Goal: Information Seeking & Learning: Learn about a topic

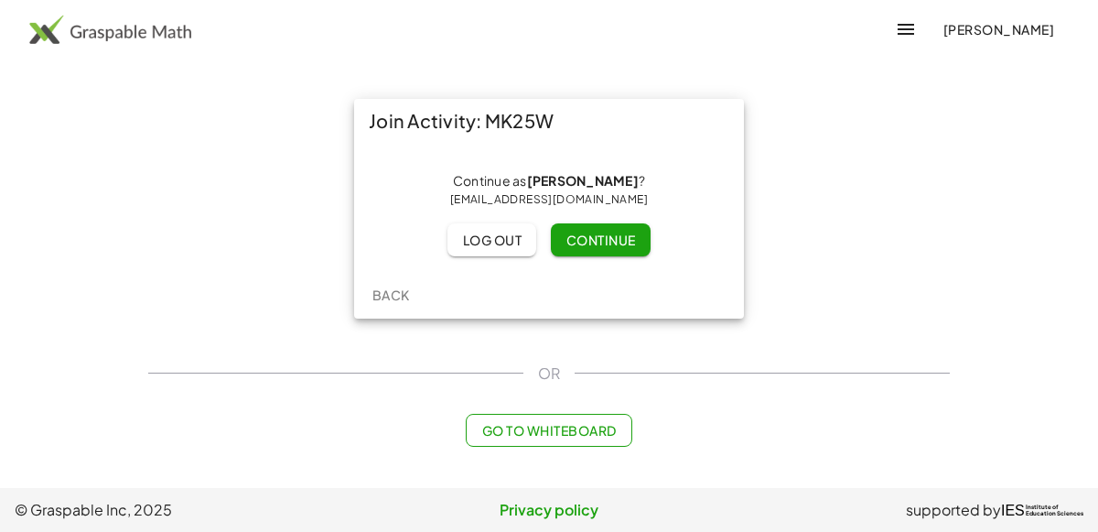
click at [580, 243] on span "Continue" at bounding box center [601, 240] width 70 height 16
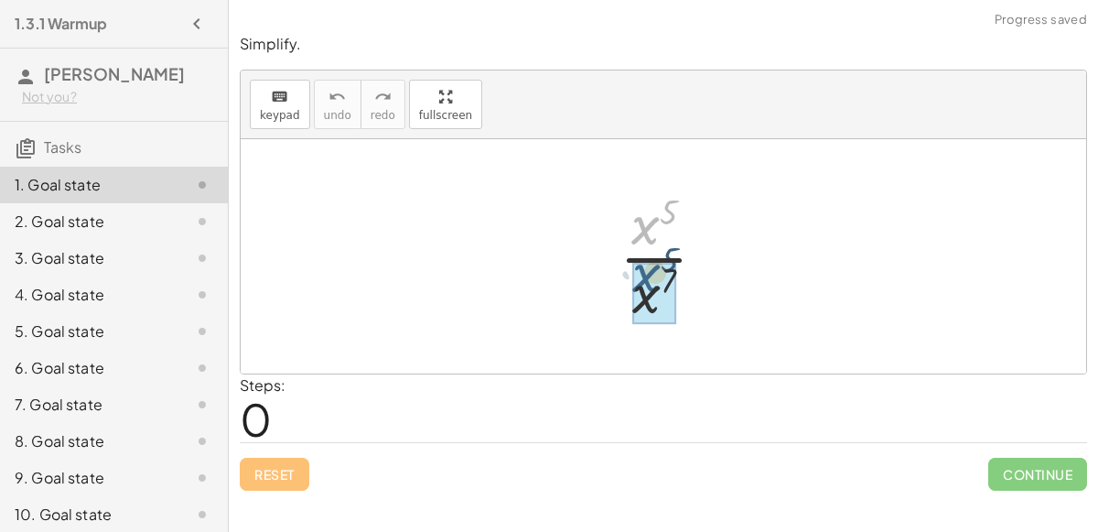
drag, startPoint x: 647, startPoint y: 229, endPoint x: 649, endPoint y: 285, distance: 55.9
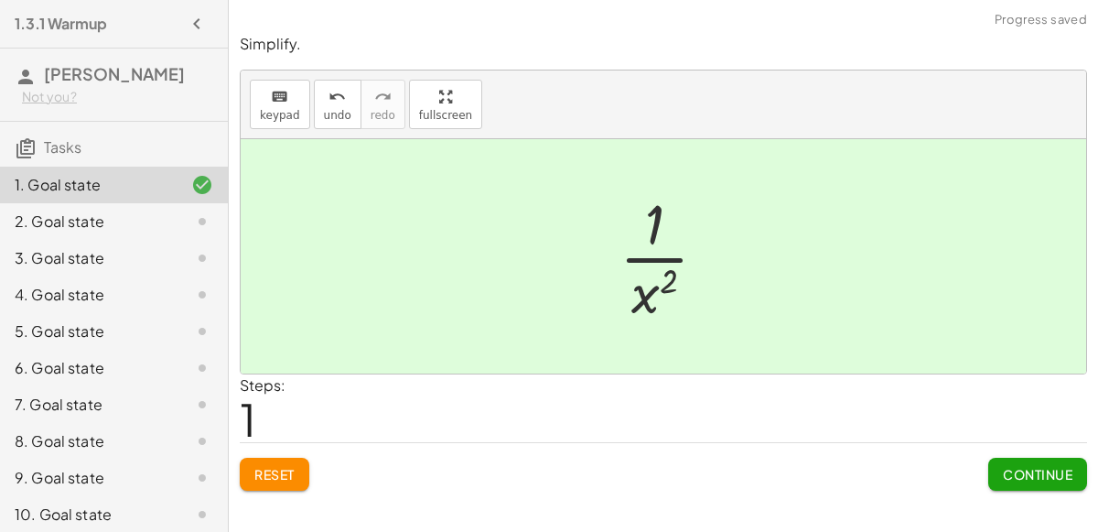
click at [655, 243] on div at bounding box center [670, 256] width 121 height 141
click at [1003, 482] on button "Continue" at bounding box center [1037, 474] width 99 height 33
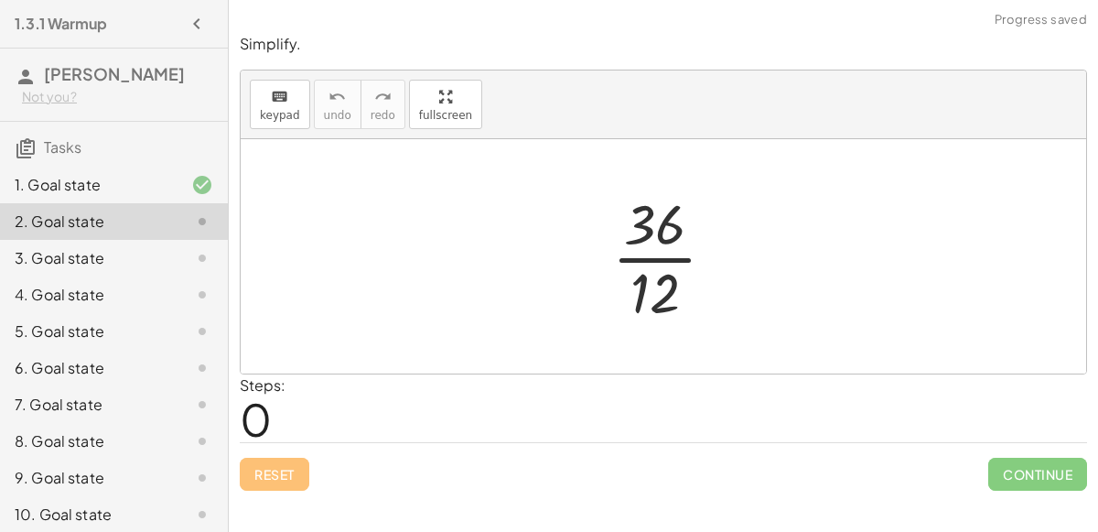
click at [652, 248] on div at bounding box center [671, 256] width 136 height 141
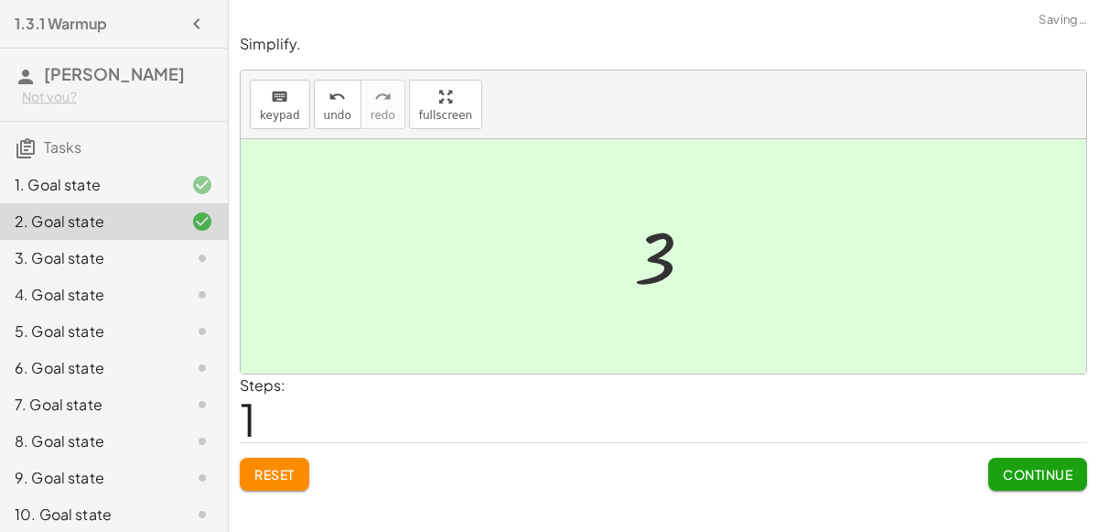
click at [1045, 468] on span "Continue" at bounding box center [1038, 474] width 70 height 16
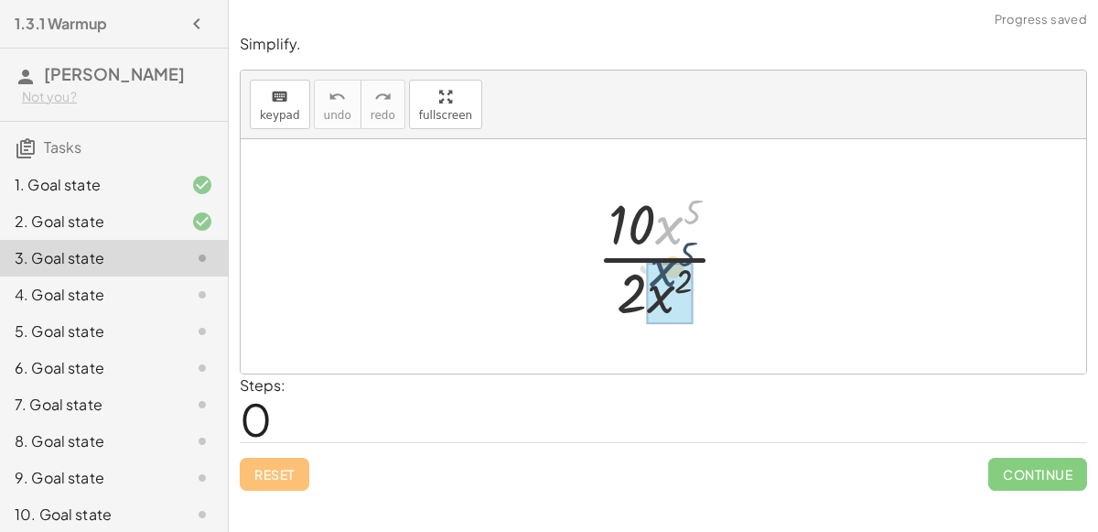
drag, startPoint x: 659, startPoint y: 228, endPoint x: 654, endPoint y: 272, distance: 44.2
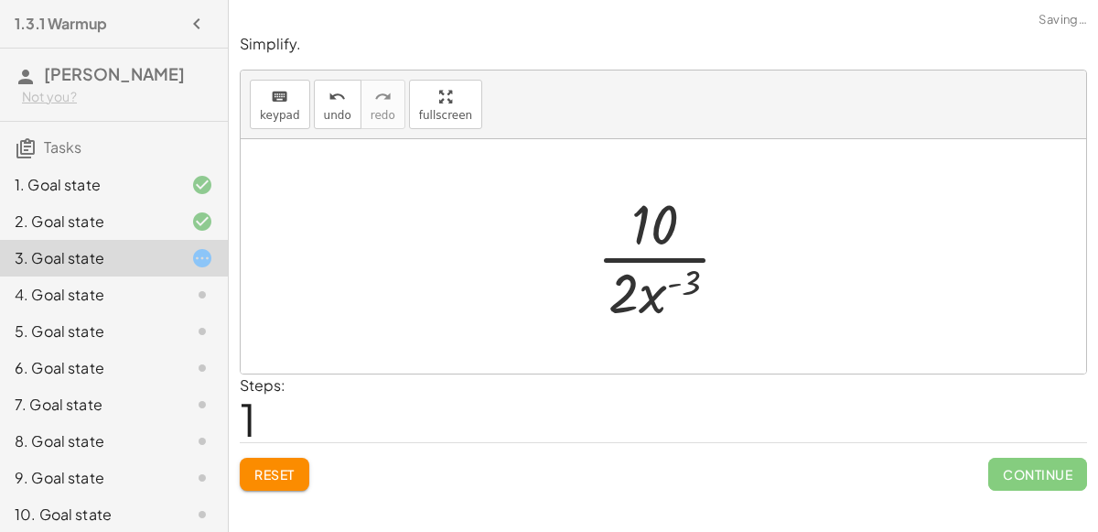
click at [668, 278] on div at bounding box center [671, 256] width 167 height 141
drag, startPoint x: 661, startPoint y: 236, endPoint x: 629, endPoint y: 301, distance: 72.4
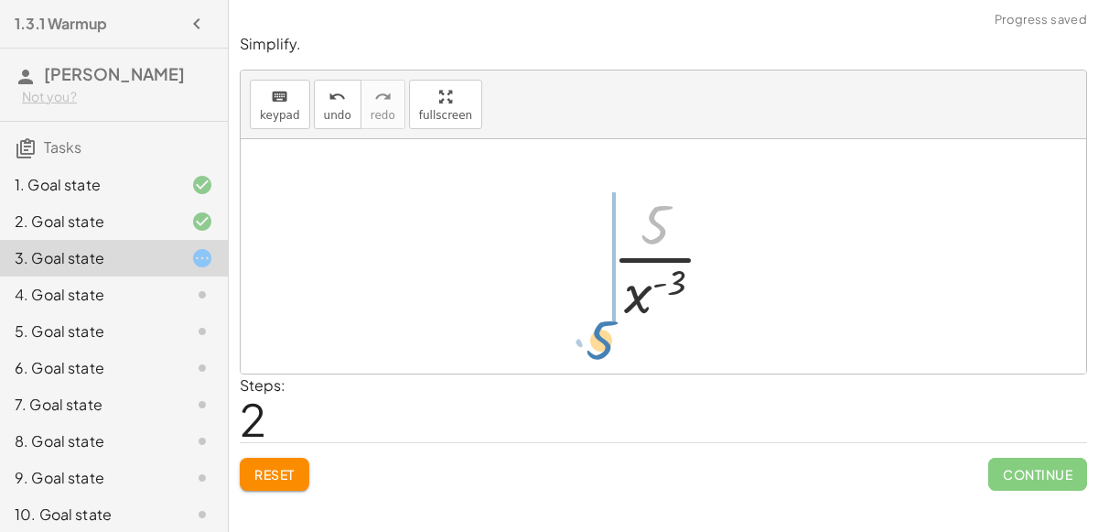
drag, startPoint x: 664, startPoint y: 223, endPoint x: 611, endPoint y: 338, distance: 126.1
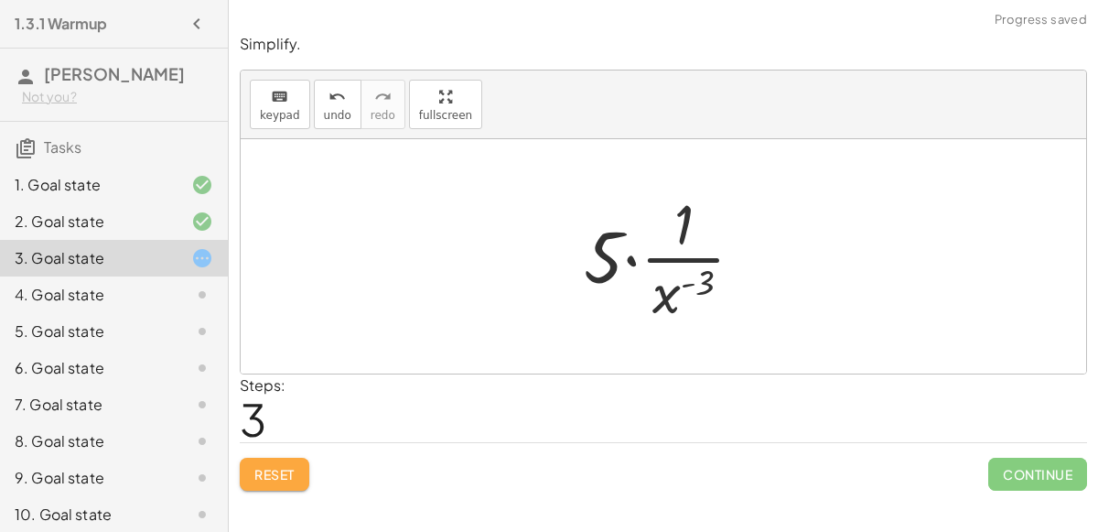
click at [279, 459] on button "Reset" at bounding box center [275, 474] width 70 height 33
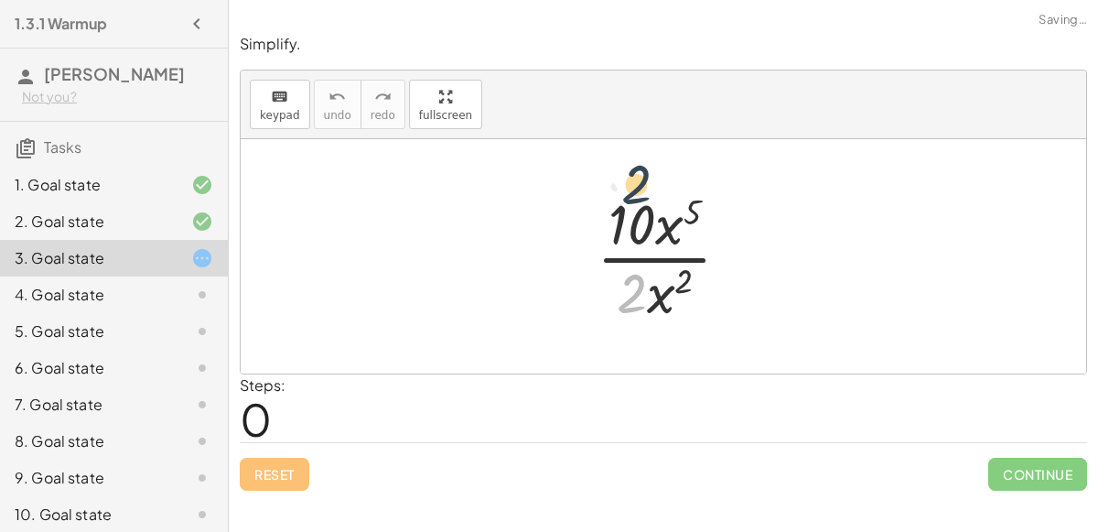
drag, startPoint x: 619, startPoint y: 300, endPoint x: 623, endPoint y: 186, distance: 114.5
click at [623, 186] on div at bounding box center [671, 256] width 167 height 141
drag, startPoint x: 633, startPoint y: 302, endPoint x: 641, endPoint y: 211, distance: 90.9
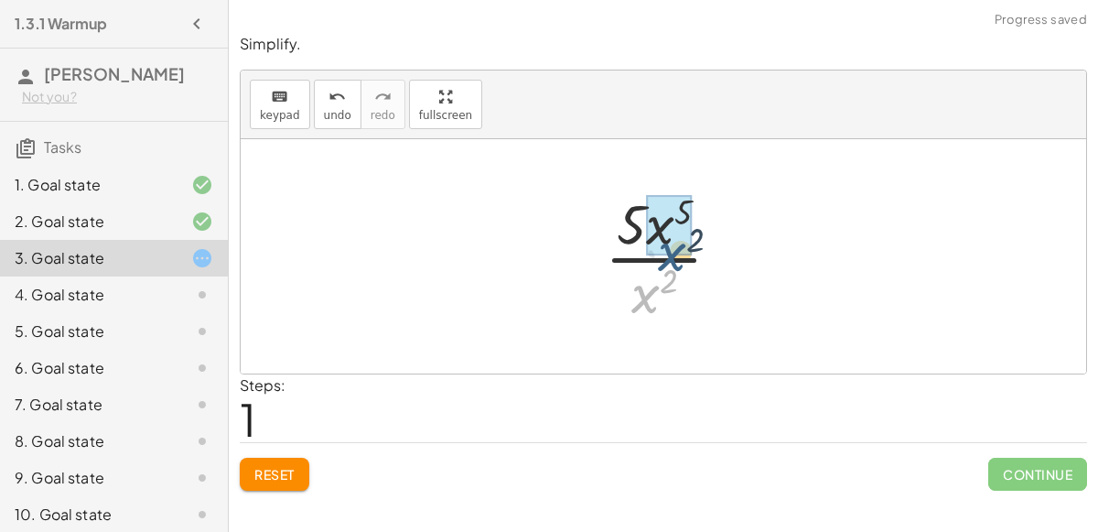
drag, startPoint x: 648, startPoint y: 308, endPoint x: 675, endPoint y: 262, distance: 53.4
click at [675, 262] on div at bounding box center [670, 256] width 149 height 141
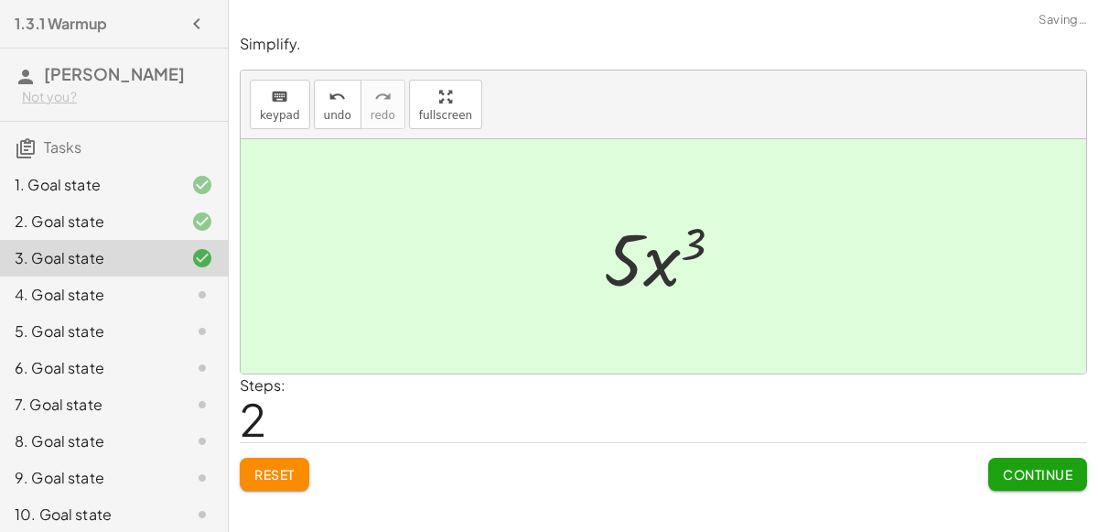
click at [1013, 468] on span "Continue" at bounding box center [1038, 474] width 70 height 16
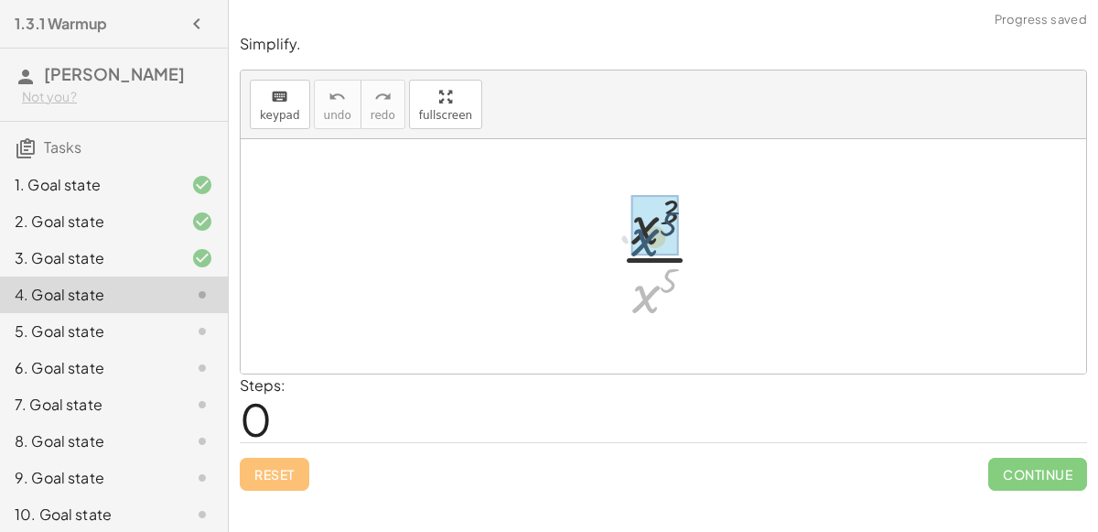
drag, startPoint x: 653, startPoint y: 301, endPoint x: 653, endPoint y: 245, distance: 55.8
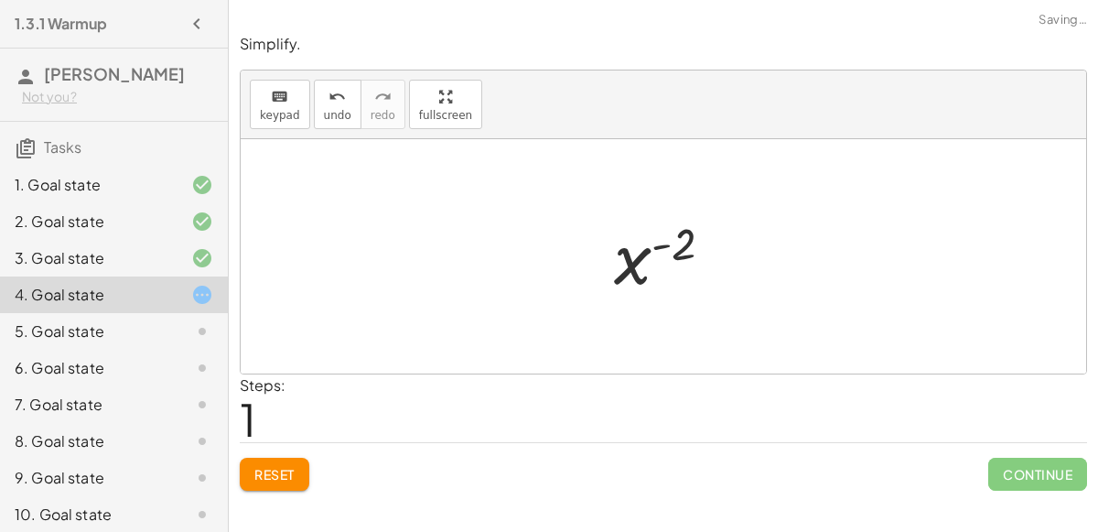
click at [666, 247] on div at bounding box center [671, 256] width 133 height 91
click at [262, 481] on button "Reset" at bounding box center [275, 474] width 70 height 33
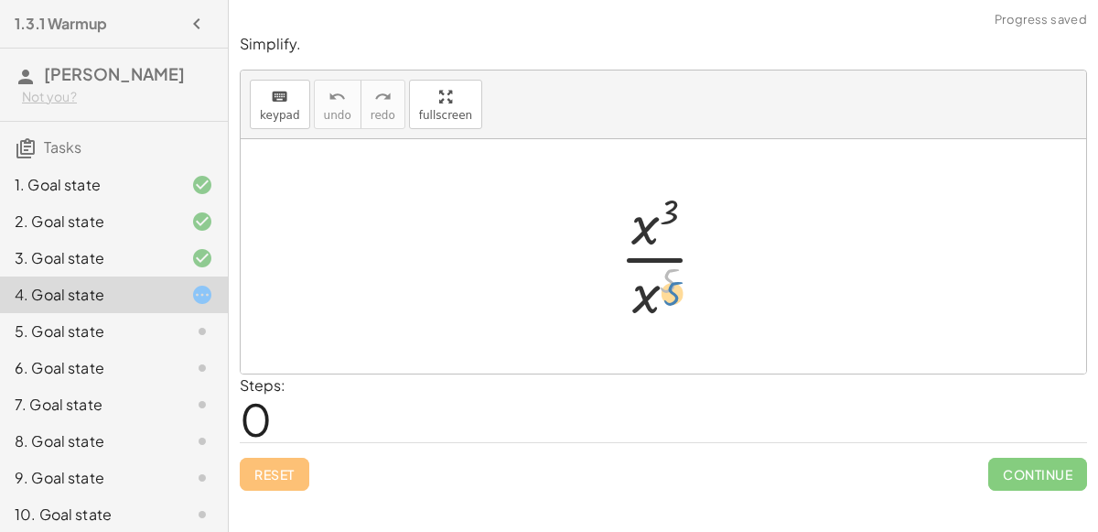
drag, startPoint x: 665, startPoint y: 282, endPoint x: 668, endPoint y: 294, distance: 12.2
click at [668, 294] on div at bounding box center [670, 256] width 121 height 141
drag, startPoint x: 646, startPoint y: 239, endPoint x: 646, endPoint y: 305, distance: 65.9
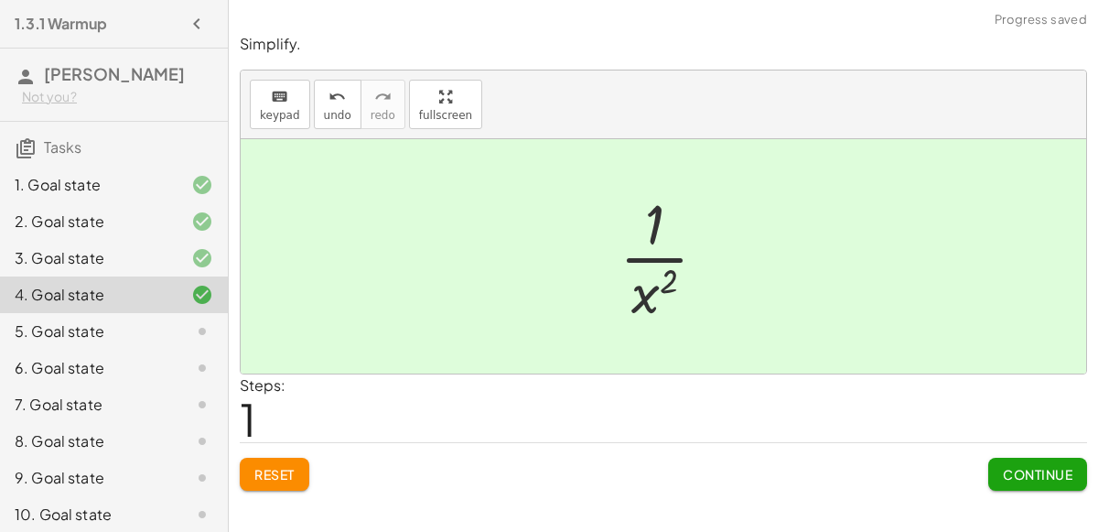
click at [1031, 459] on button "Continue" at bounding box center [1037, 474] width 99 height 33
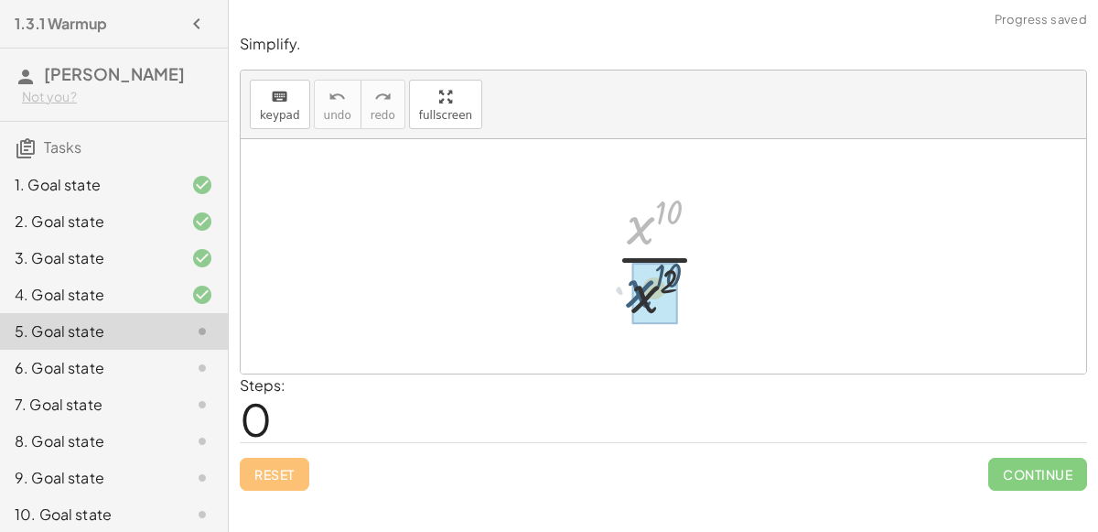
drag, startPoint x: 643, startPoint y: 223, endPoint x: 642, endPoint y: 285, distance: 61.3
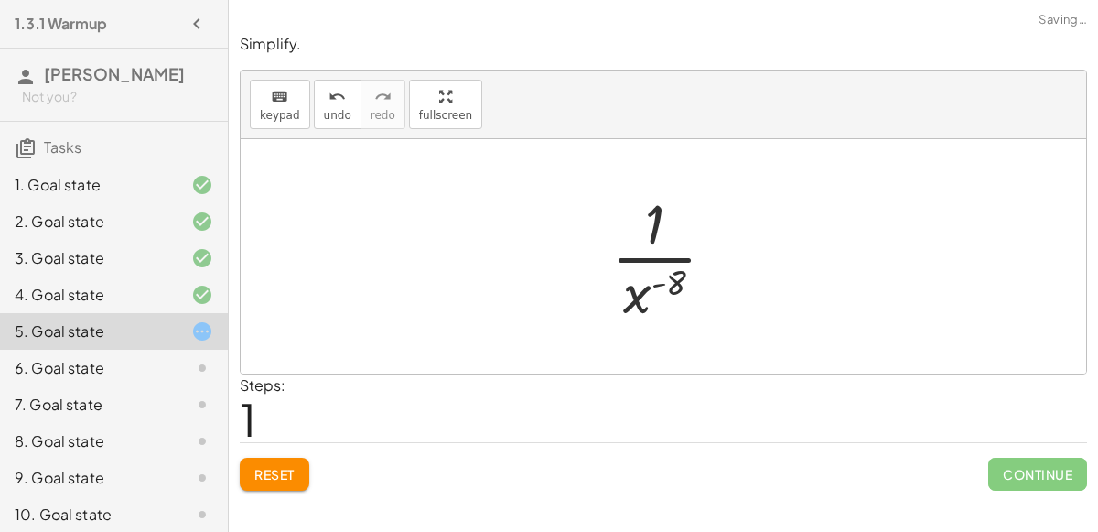
click at [649, 285] on div at bounding box center [670, 256] width 137 height 141
drag, startPoint x: 636, startPoint y: 288, endPoint x: 695, endPoint y: 213, distance: 95.2
click at [695, 213] on div at bounding box center [670, 256] width 137 height 141
drag, startPoint x: 653, startPoint y: 287, endPoint x: 671, endPoint y: 233, distance: 56.7
click at [671, 233] on div at bounding box center [670, 256] width 137 height 141
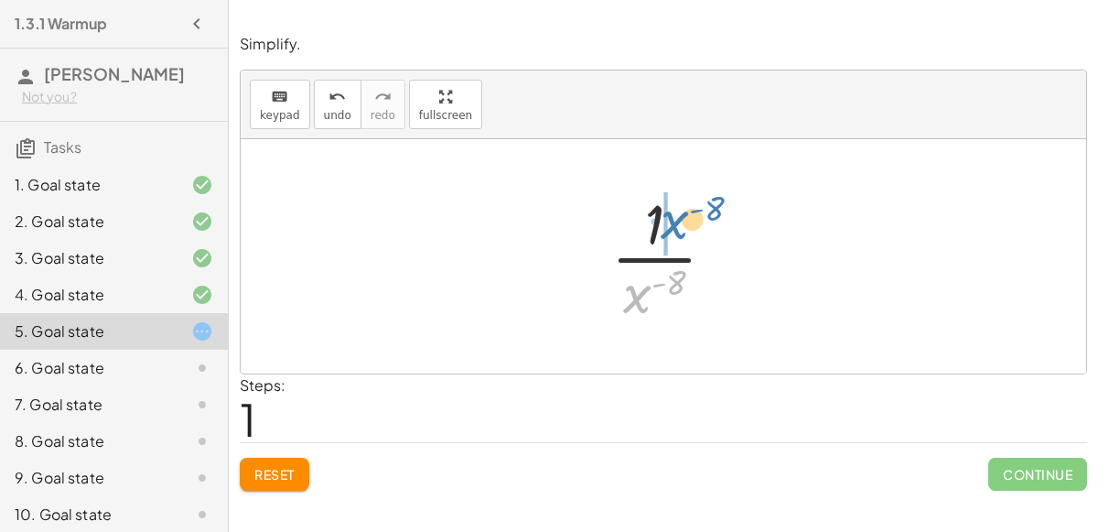
drag, startPoint x: 640, startPoint y: 293, endPoint x: 677, endPoint y: 220, distance: 82.3
click at [677, 220] on div at bounding box center [670, 256] width 137 height 141
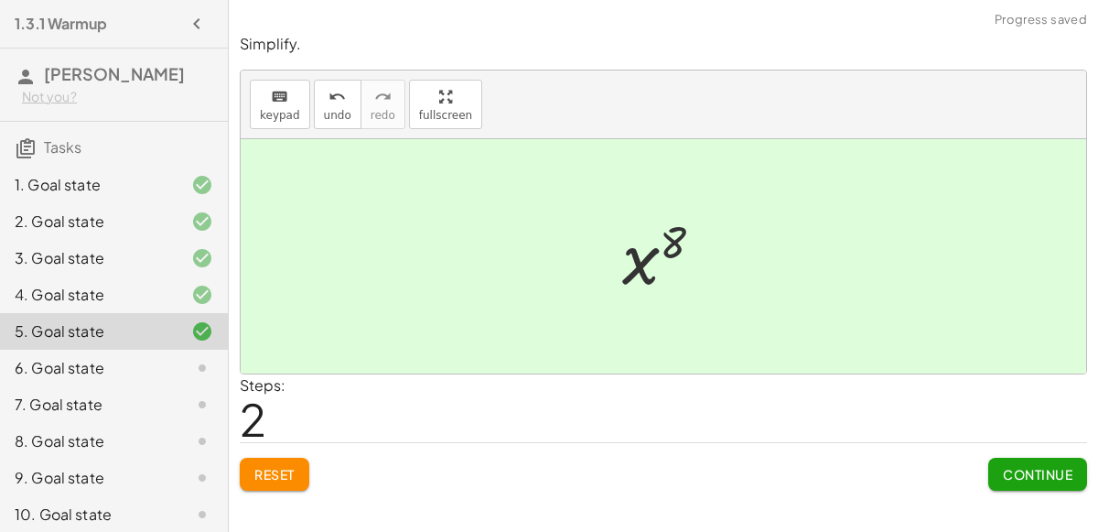
click at [1036, 468] on span "Continue" at bounding box center [1038, 474] width 70 height 16
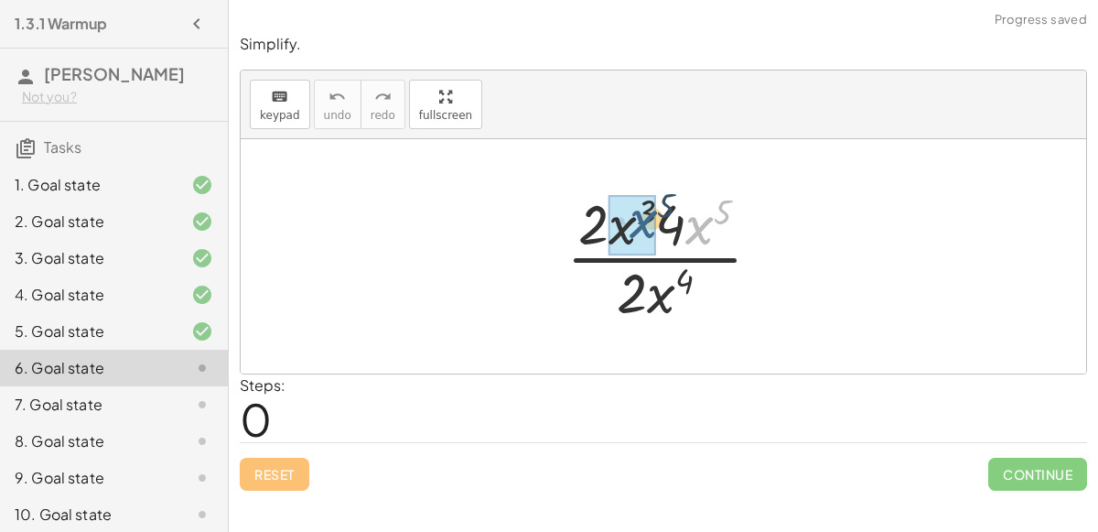
drag, startPoint x: 691, startPoint y: 236, endPoint x: 617, endPoint y: 229, distance: 74.5
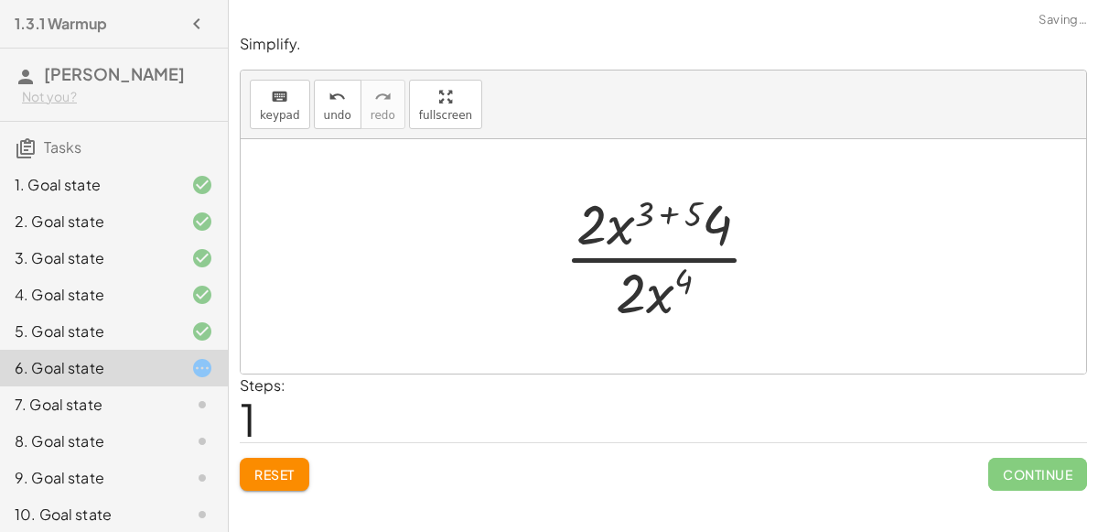
click at [654, 210] on div at bounding box center [671, 256] width 230 height 141
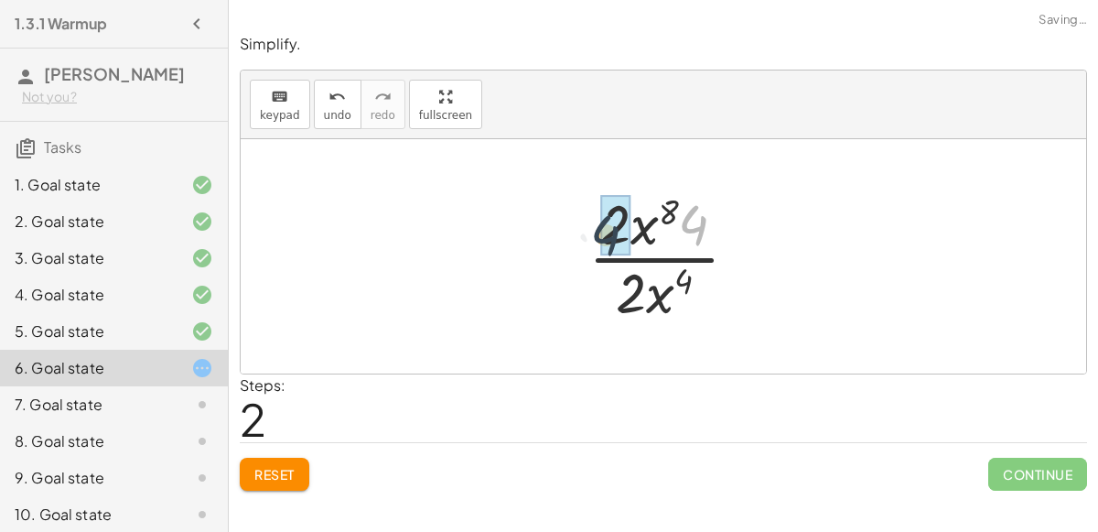
drag, startPoint x: 696, startPoint y: 229, endPoint x: 607, endPoint y: 239, distance: 89.3
click at [684, 286] on div at bounding box center [671, 256] width 156 height 141
click at [665, 257] on div at bounding box center [671, 256] width 156 height 141
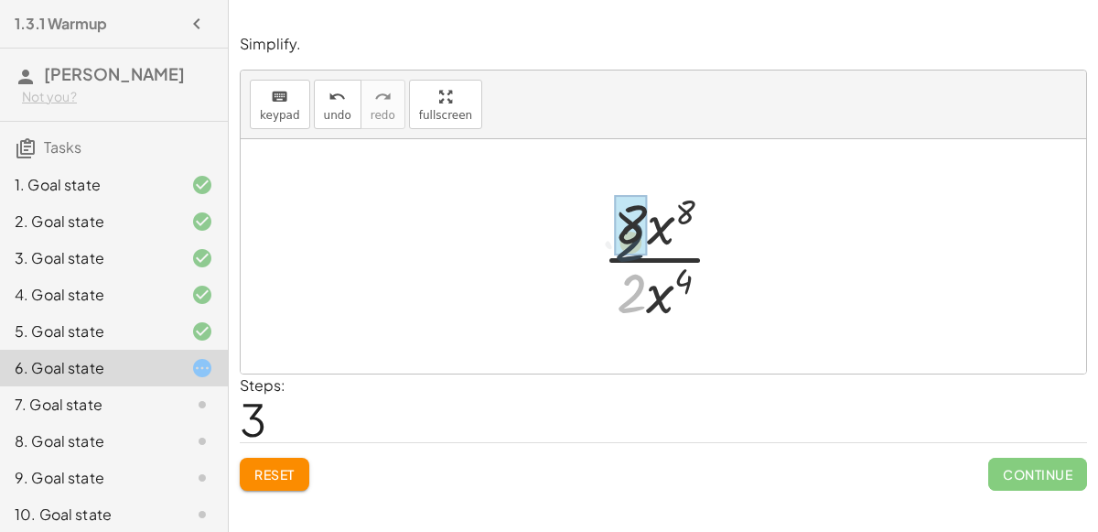
drag, startPoint x: 640, startPoint y: 286, endPoint x: 638, endPoint y: 233, distance: 52.2
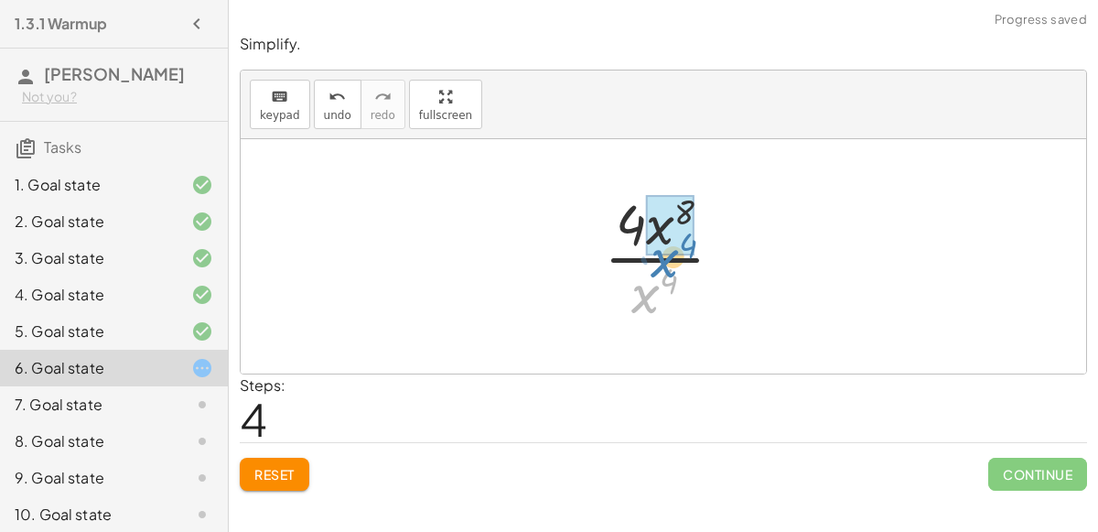
drag, startPoint x: 641, startPoint y: 280, endPoint x: 659, endPoint y: 244, distance: 40.1
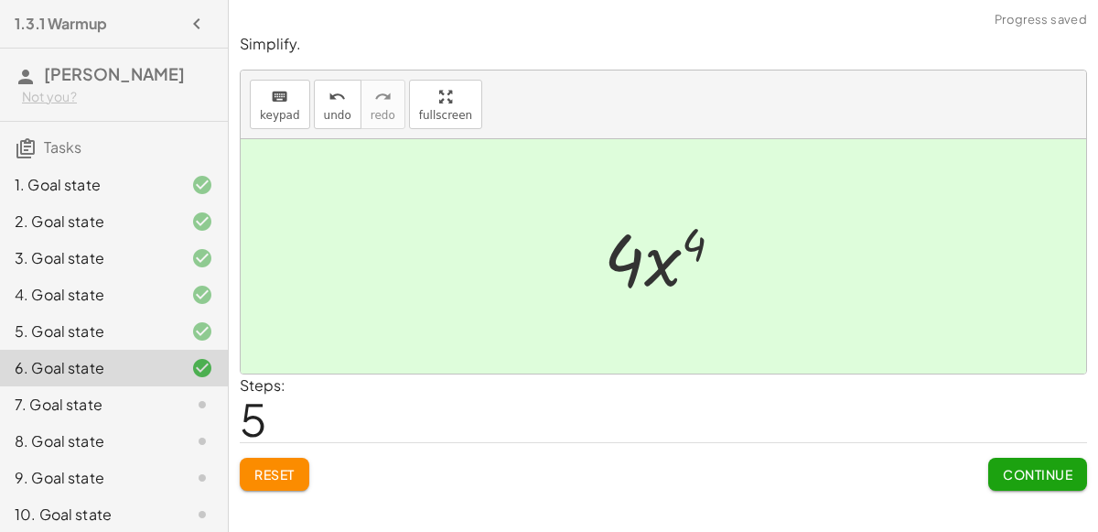
click at [1033, 481] on button "Continue" at bounding box center [1037, 474] width 99 height 33
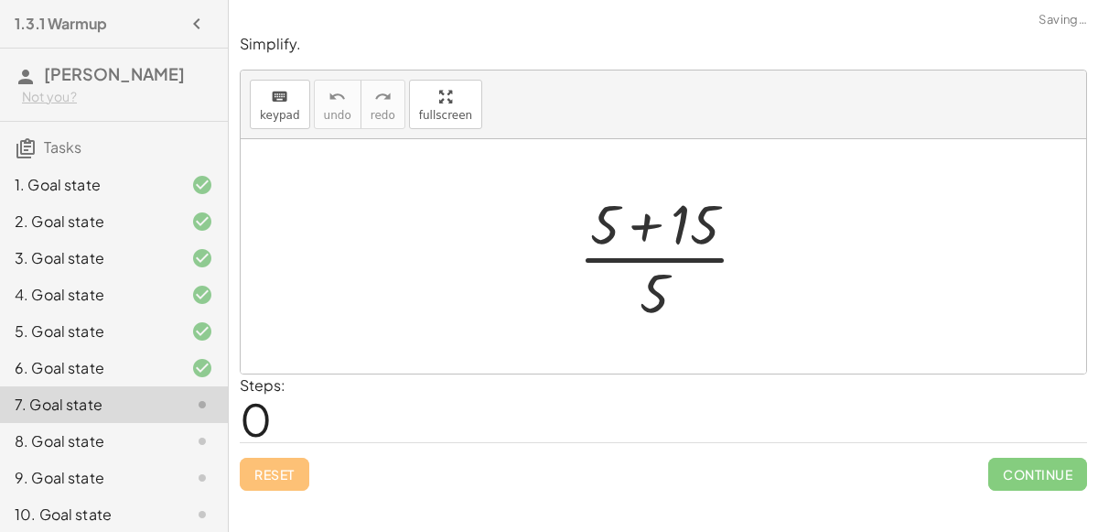
click at [648, 219] on div at bounding box center [670, 256] width 203 height 141
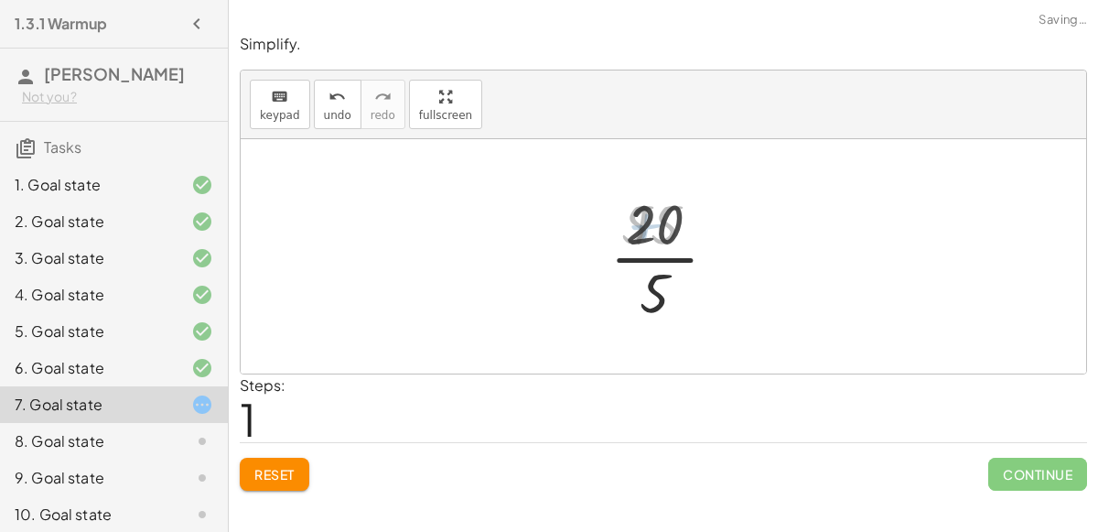
click at [689, 260] on div at bounding box center [671, 256] width 132 height 141
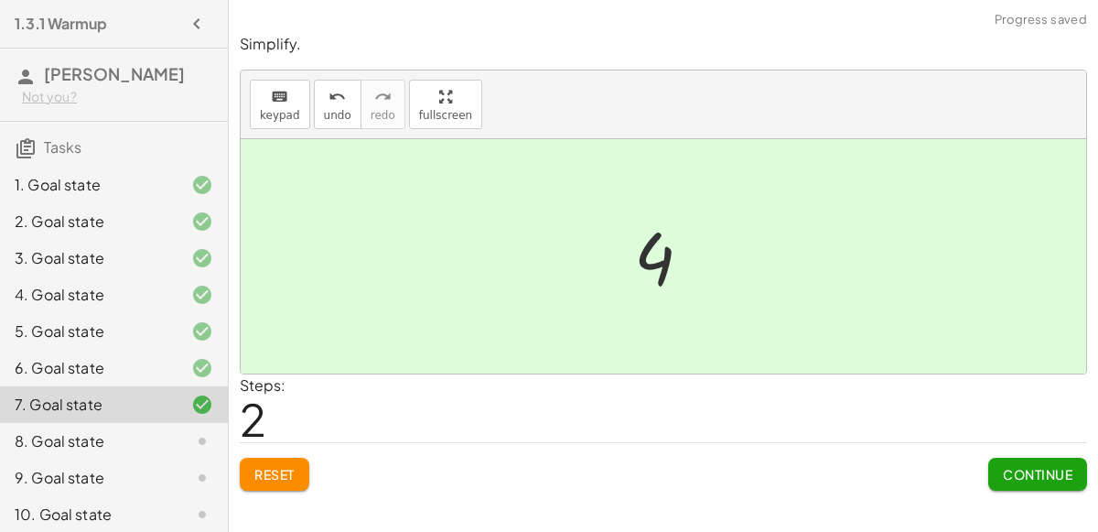
click at [1027, 477] on span "Continue" at bounding box center [1038, 474] width 70 height 16
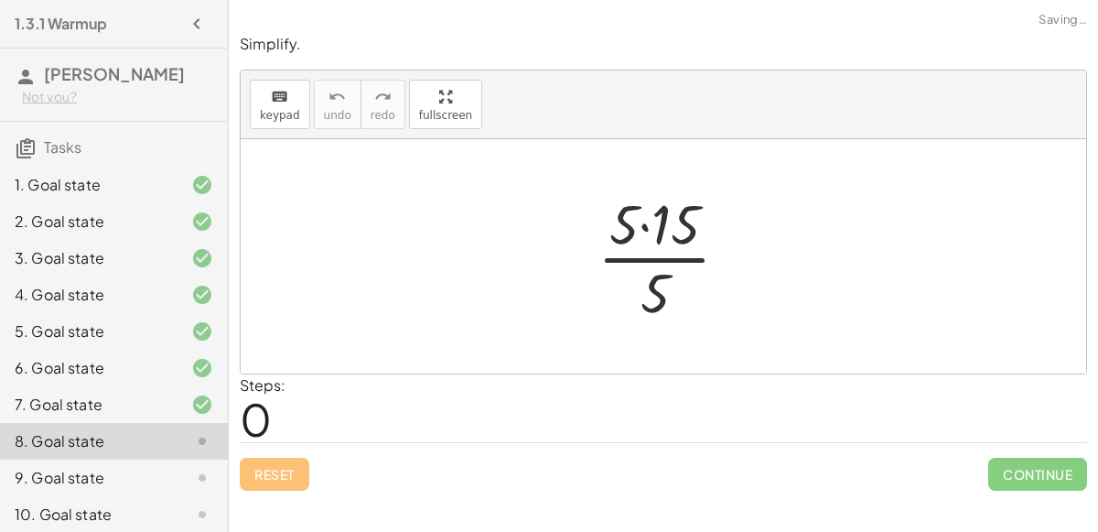
click at [649, 243] on div at bounding box center [671, 256] width 165 height 141
click at [645, 229] on div at bounding box center [671, 256] width 165 height 141
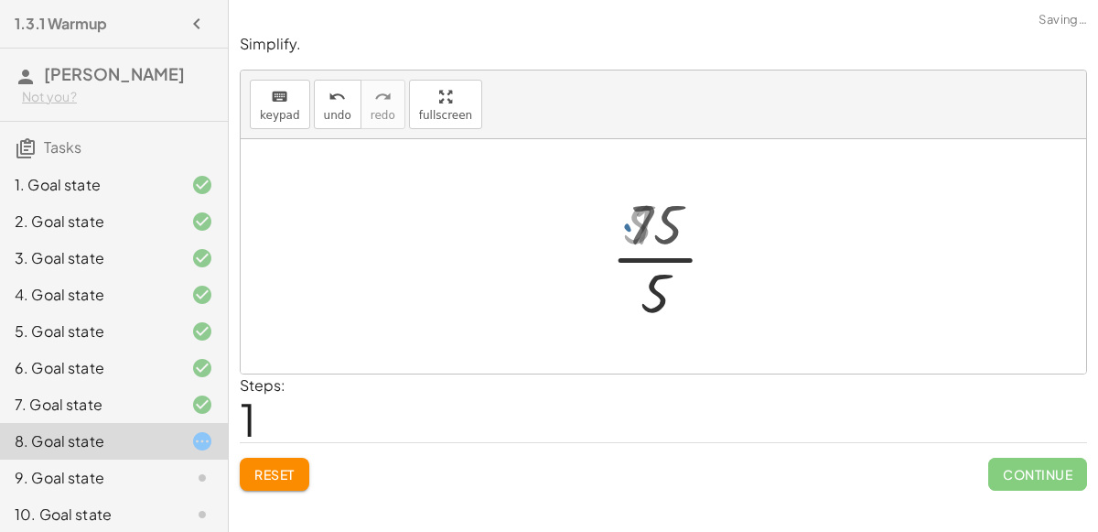
click at [648, 252] on div at bounding box center [671, 256] width 129 height 141
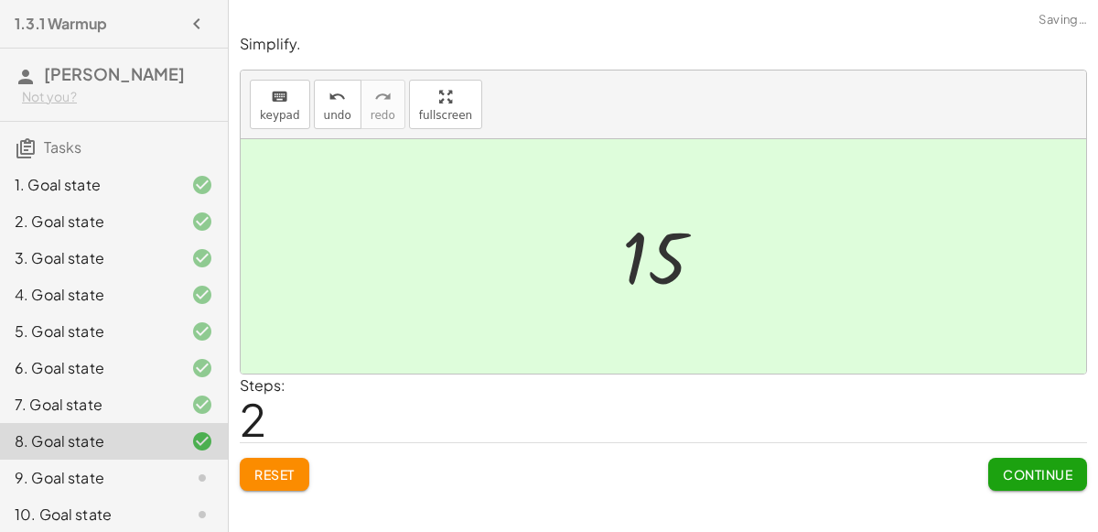
click at [1017, 469] on span "Continue" at bounding box center [1038, 474] width 70 height 16
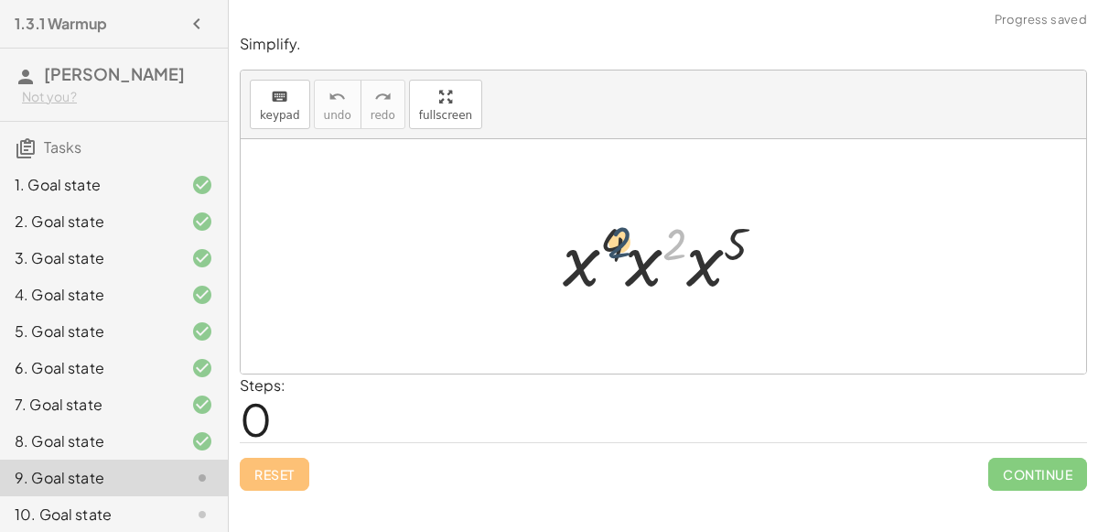
drag, startPoint x: 673, startPoint y: 243, endPoint x: 618, endPoint y: 242, distance: 54.9
click at [618, 242] on div at bounding box center [671, 257] width 235 height 94
drag, startPoint x: 645, startPoint y: 271, endPoint x: 586, endPoint y: 270, distance: 59.5
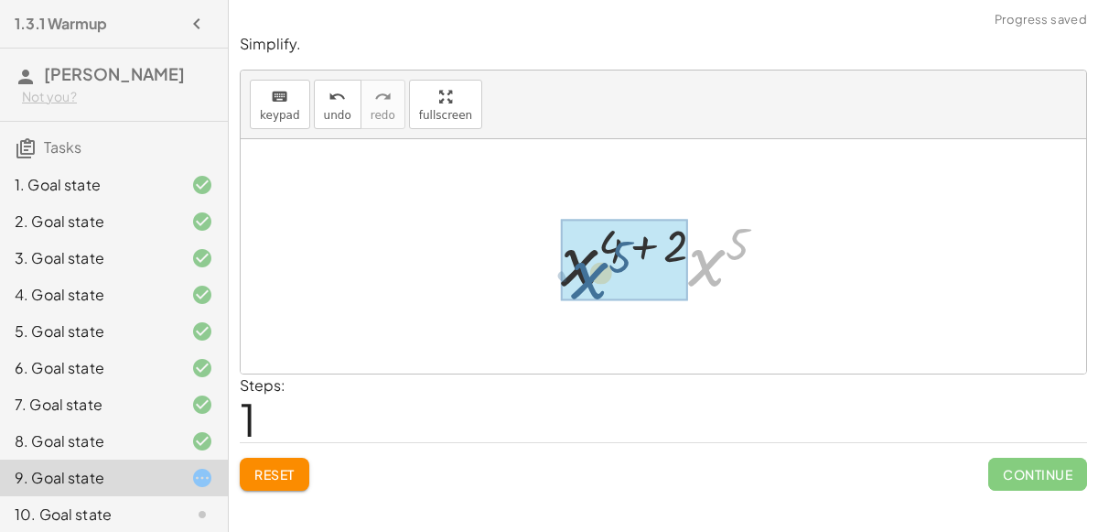
drag, startPoint x: 723, startPoint y: 267, endPoint x: 602, endPoint y: 276, distance: 121.2
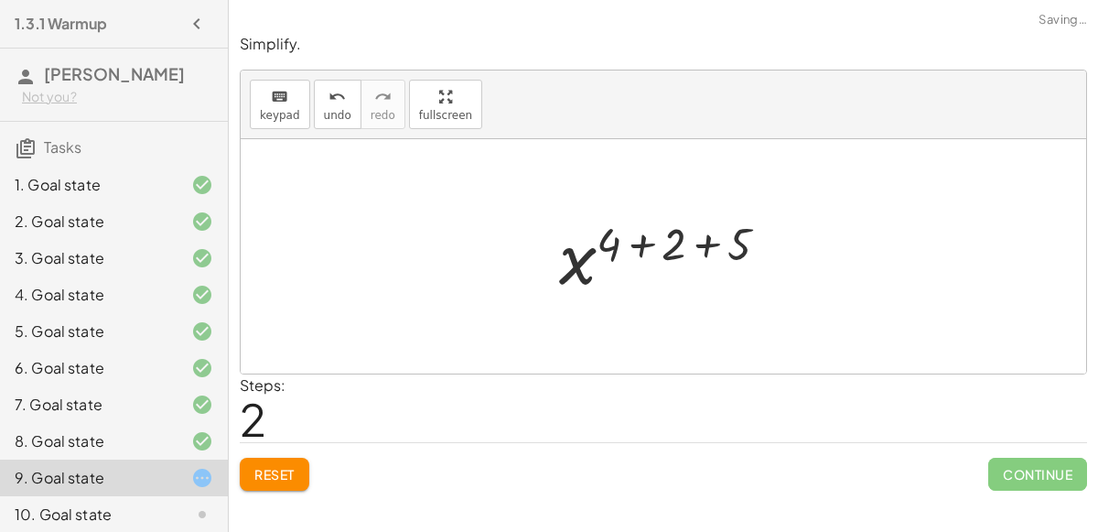
click at [646, 245] on div at bounding box center [671, 256] width 242 height 91
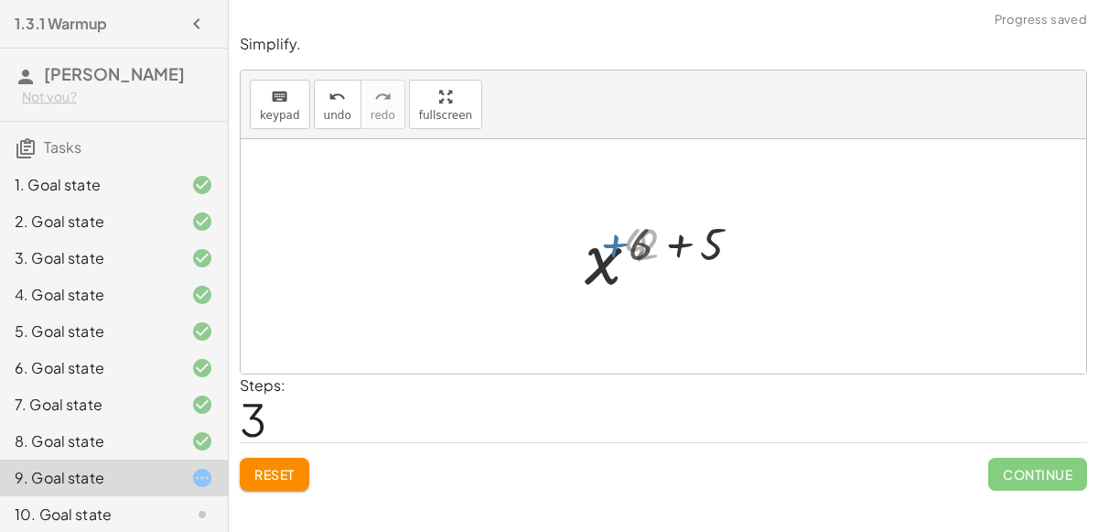
click at [648, 245] on div at bounding box center [670, 256] width 177 height 91
click at [686, 237] on div at bounding box center [670, 256] width 177 height 91
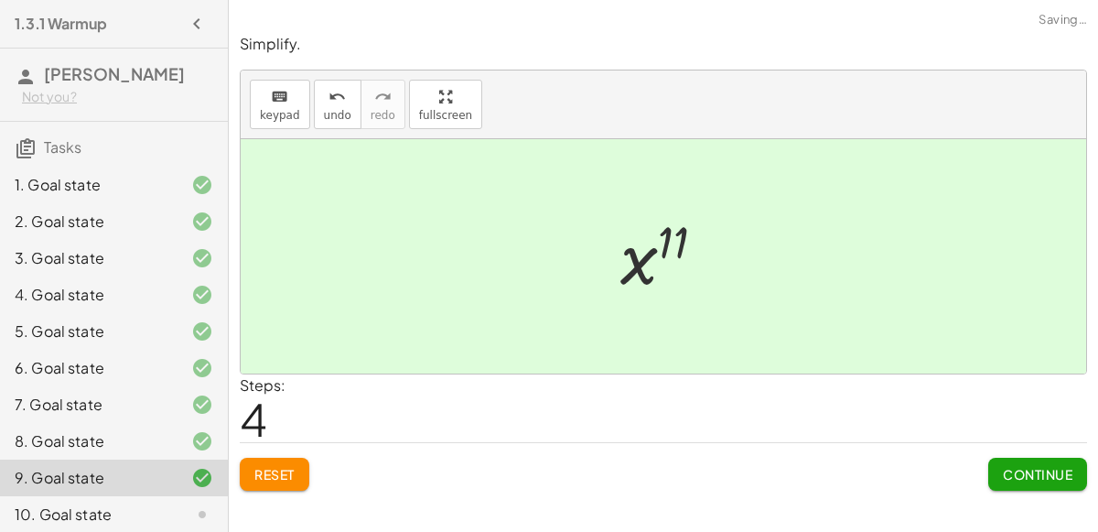
click at [1003, 469] on span "Continue" at bounding box center [1038, 474] width 70 height 16
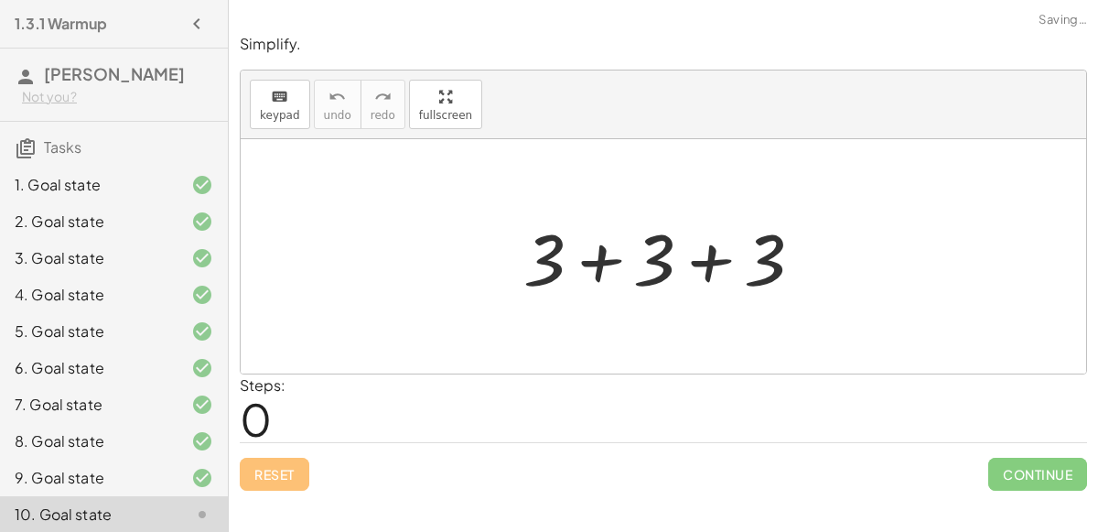
click at [589, 265] on div at bounding box center [670, 257] width 312 height 94
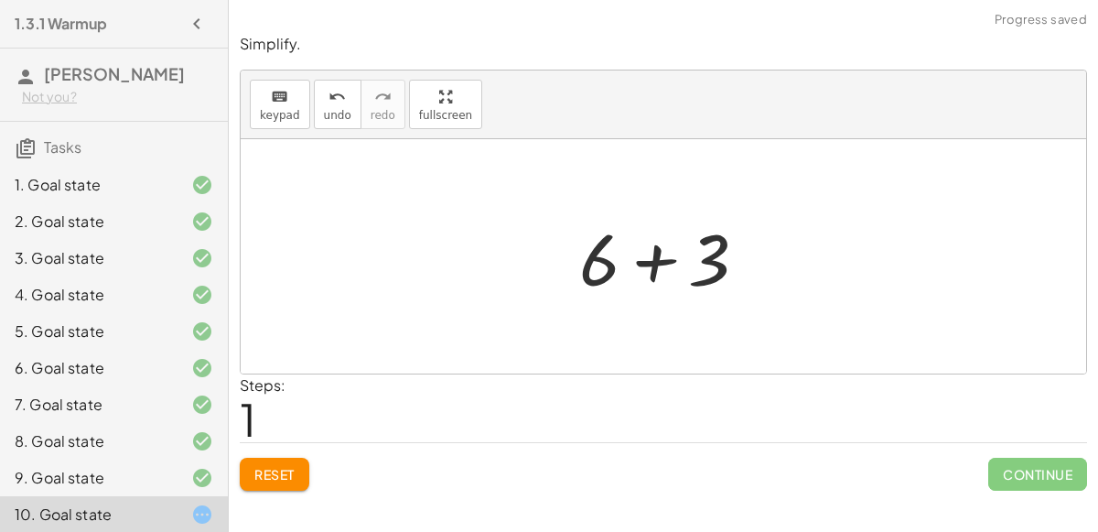
click at [671, 269] on div at bounding box center [670, 257] width 201 height 94
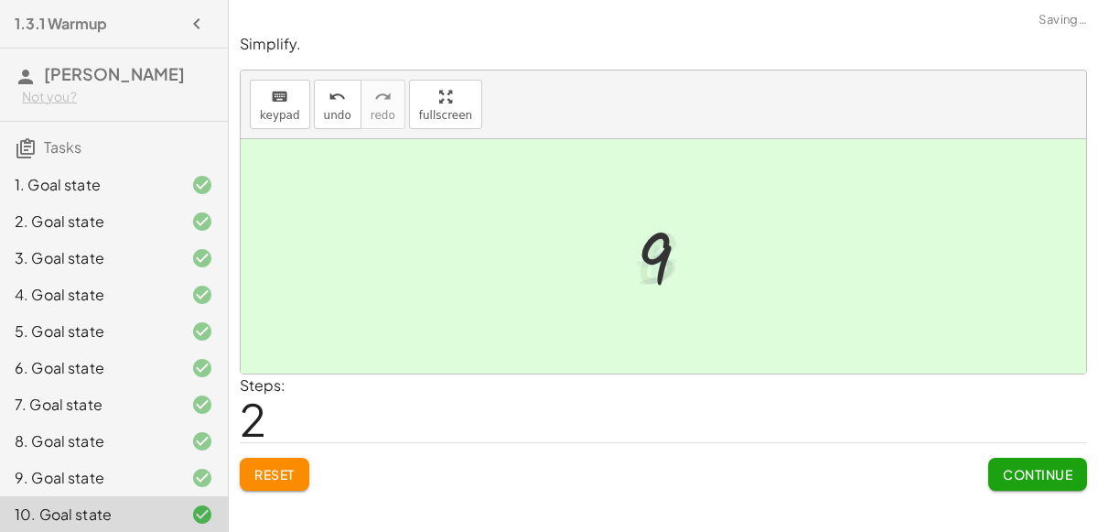
click at [1027, 466] on span "Continue" at bounding box center [1038, 474] width 70 height 16
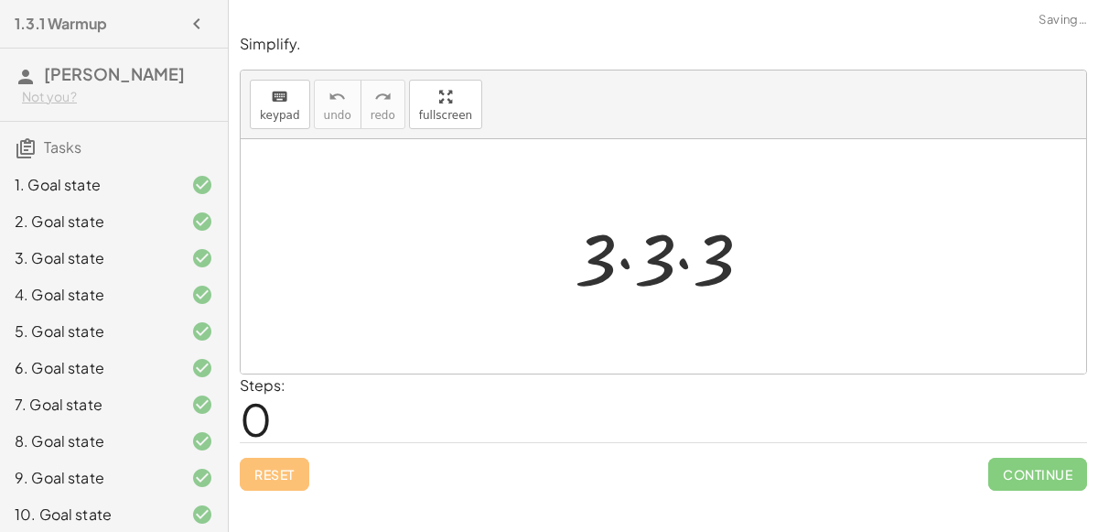
click at [644, 251] on div at bounding box center [671, 257] width 211 height 94
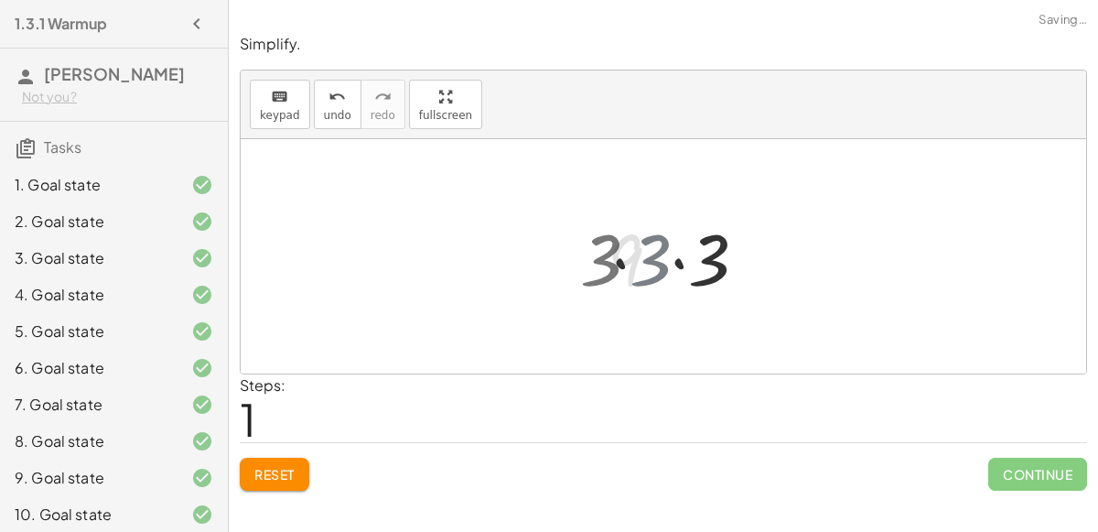
click at [675, 262] on div at bounding box center [672, 257] width 146 height 94
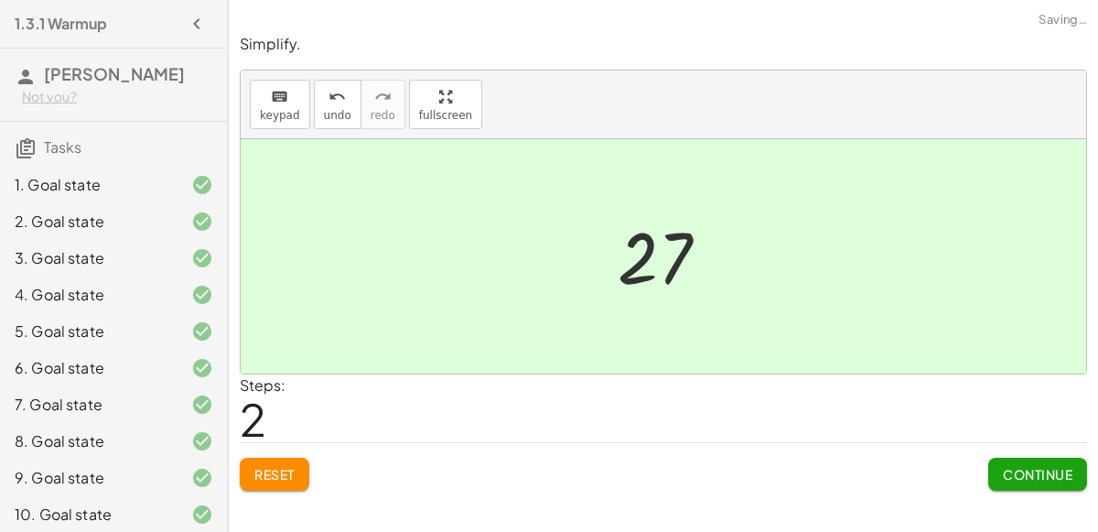
click at [1021, 485] on button "Continue" at bounding box center [1037, 474] width 99 height 33
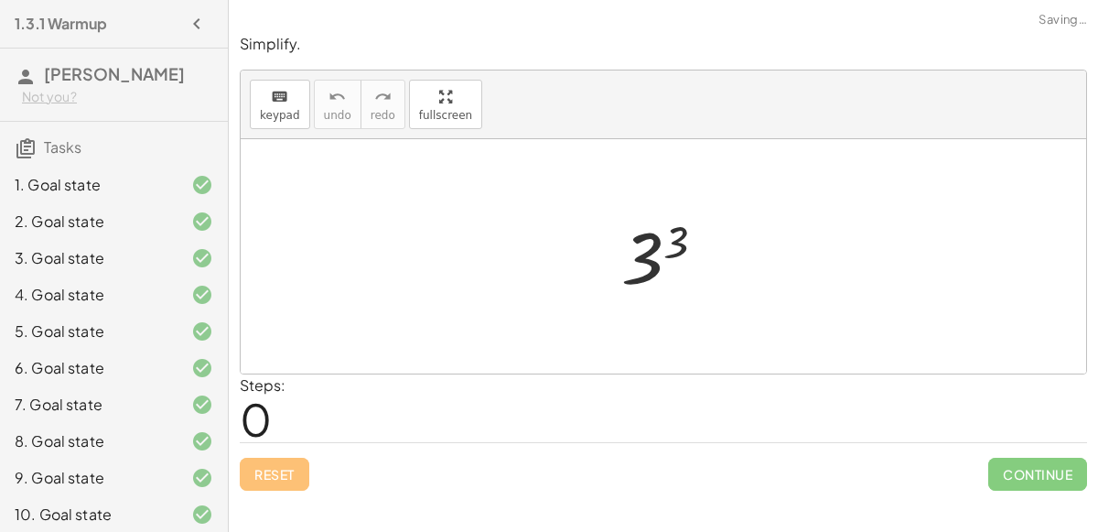
click at [661, 249] on div at bounding box center [670, 256] width 117 height 91
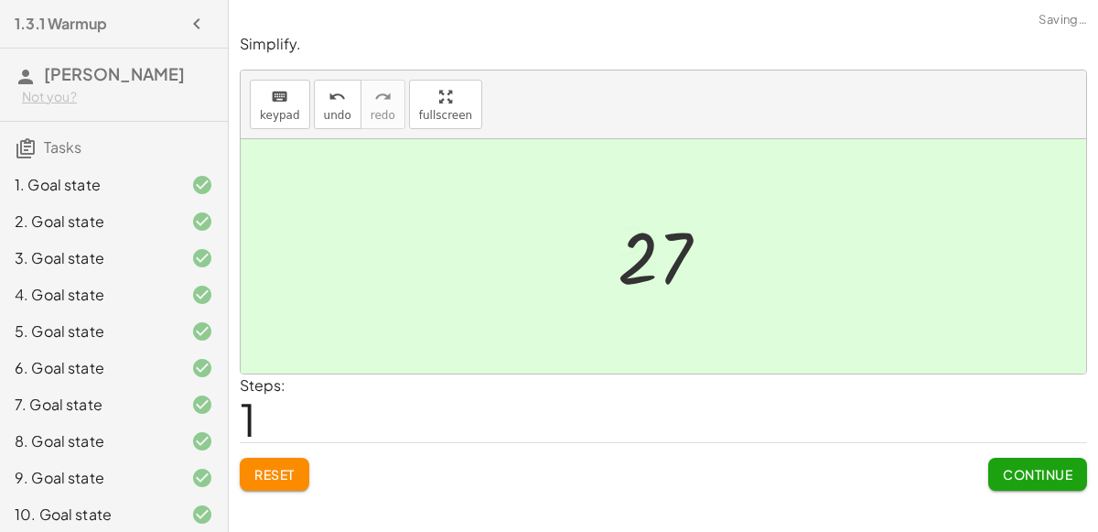
click at [1006, 473] on span "Continue" at bounding box center [1038, 474] width 70 height 16
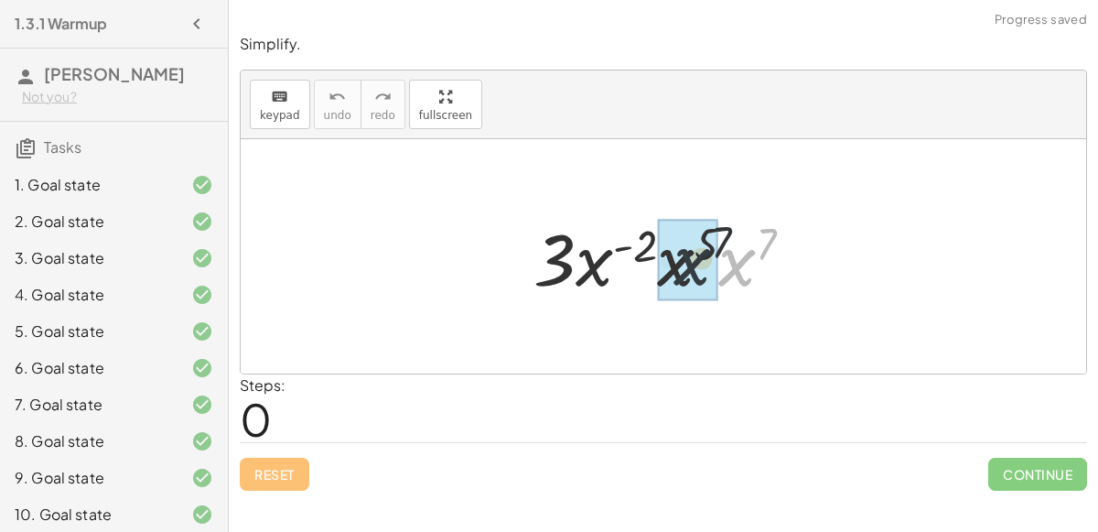
drag, startPoint x: 735, startPoint y: 265, endPoint x: 712, endPoint y: 265, distance: 22.9
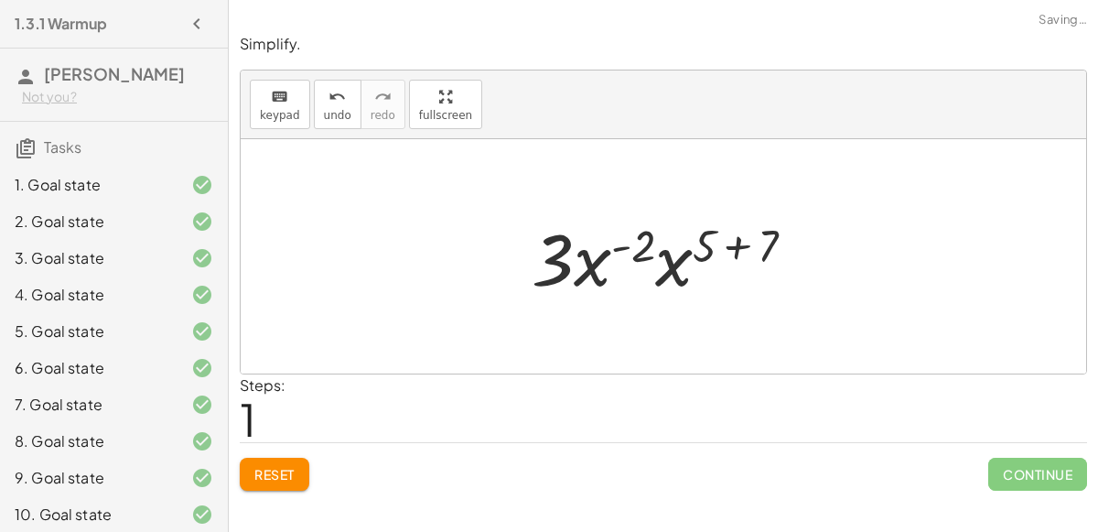
click at [733, 244] on div at bounding box center [671, 257] width 297 height 94
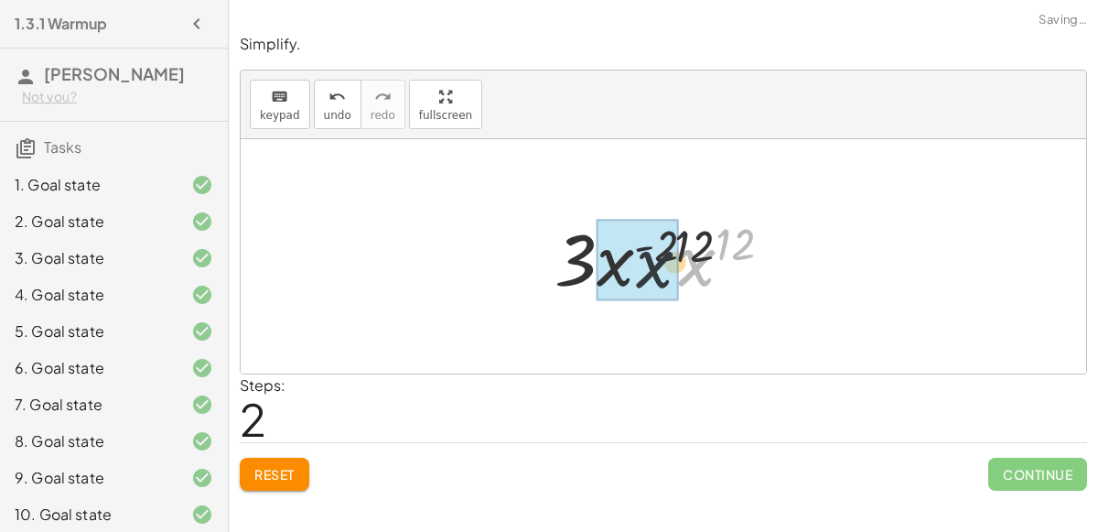
drag, startPoint x: 693, startPoint y: 261, endPoint x: 624, endPoint y: 267, distance: 68.9
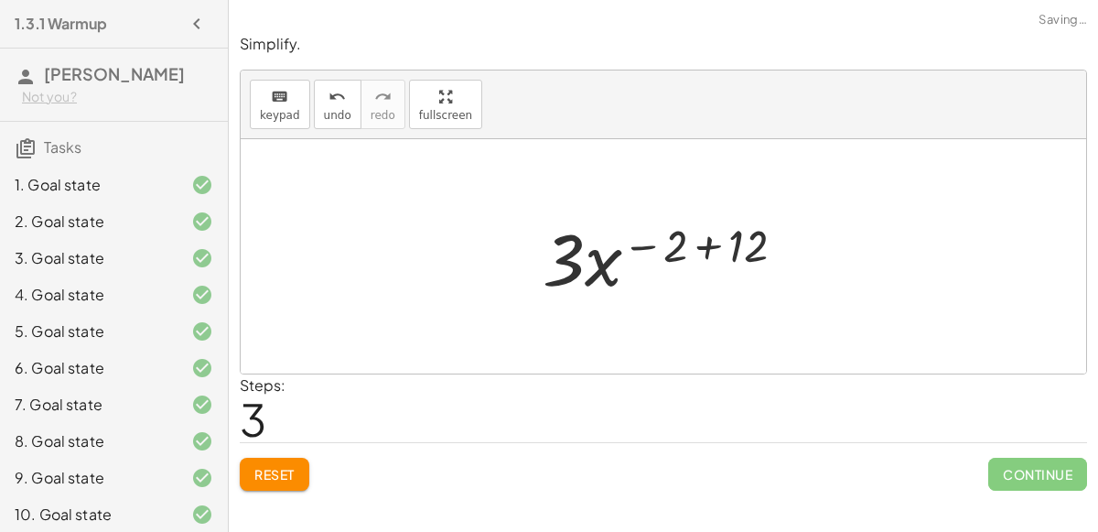
click at [645, 246] on div at bounding box center [671, 257] width 275 height 94
click at [645, 244] on div at bounding box center [671, 257] width 275 height 94
click at [714, 247] on div at bounding box center [671, 257] width 275 height 94
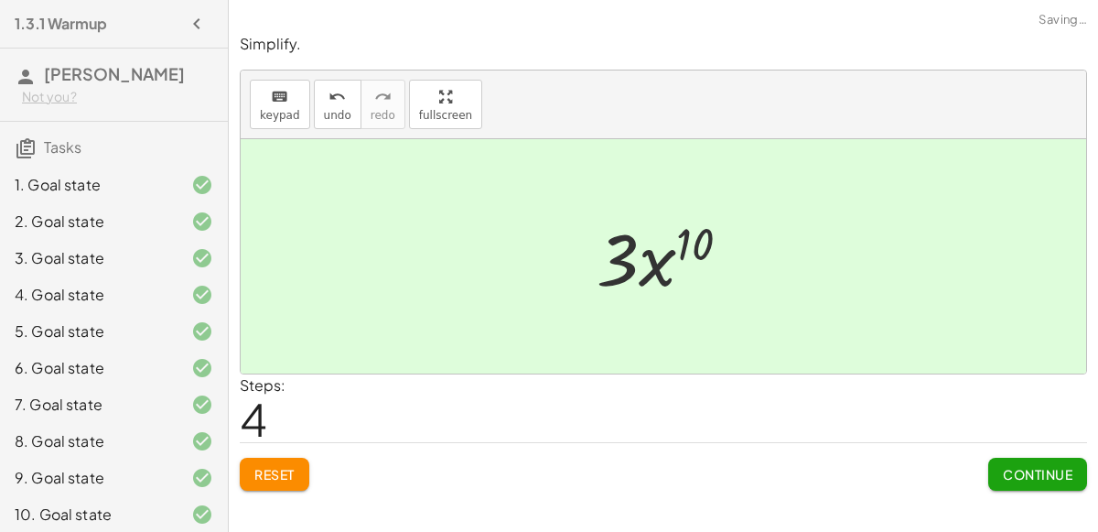
click at [1010, 469] on span "Continue" at bounding box center [1038, 474] width 70 height 16
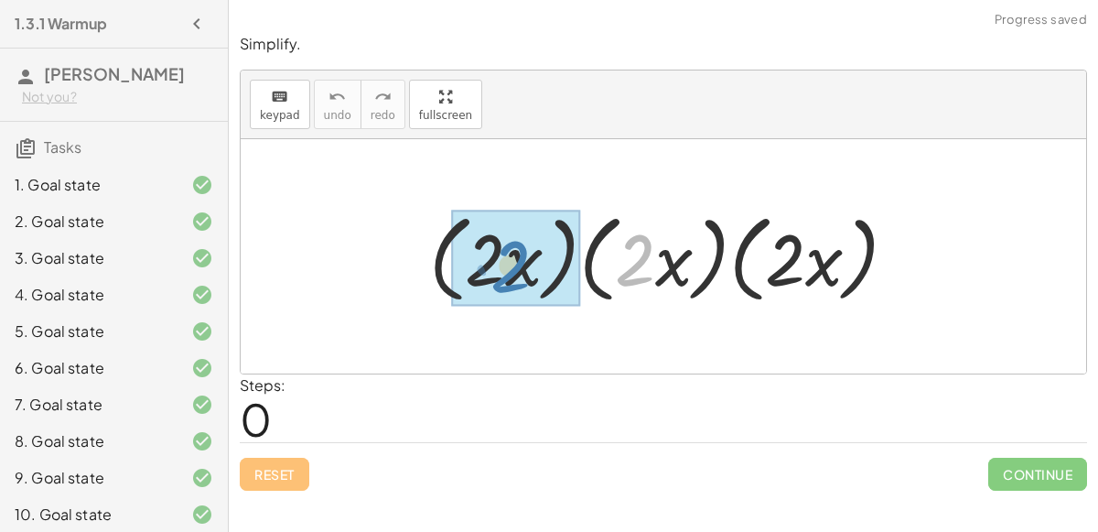
drag, startPoint x: 630, startPoint y: 273, endPoint x: 503, endPoint y: 278, distance: 126.4
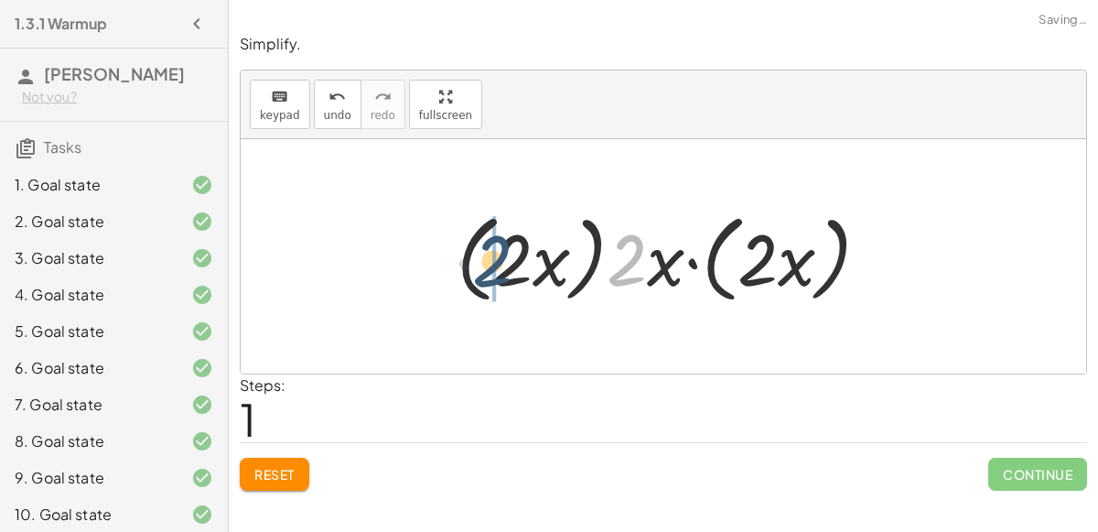
drag, startPoint x: 625, startPoint y: 264, endPoint x: 491, endPoint y: 264, distance: 133.6
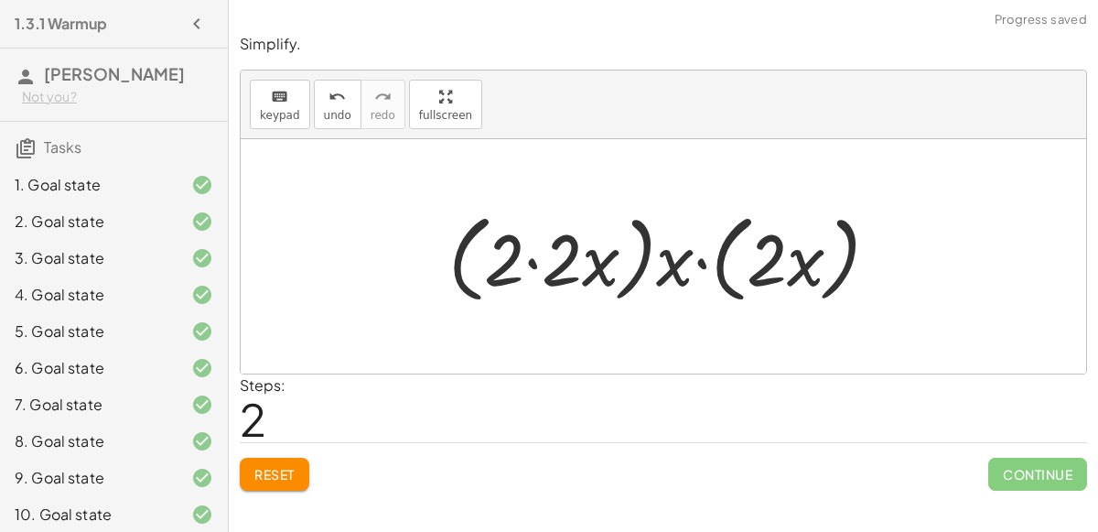
click at [530, 259] on div at bounding box center [670, 256] width 463 height 105
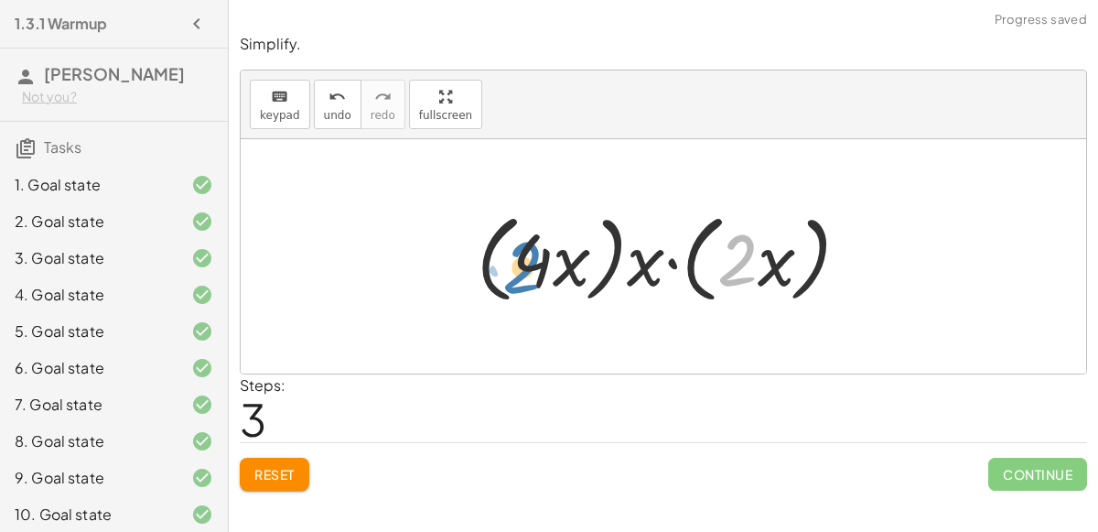
drag, startPoint x: 729, startPoint y: 272, endPoint x: 513, endPoint y: 276, distance: 216.0
click at [513, 276] on div at bounding box center [671, 256] width 406 height 105
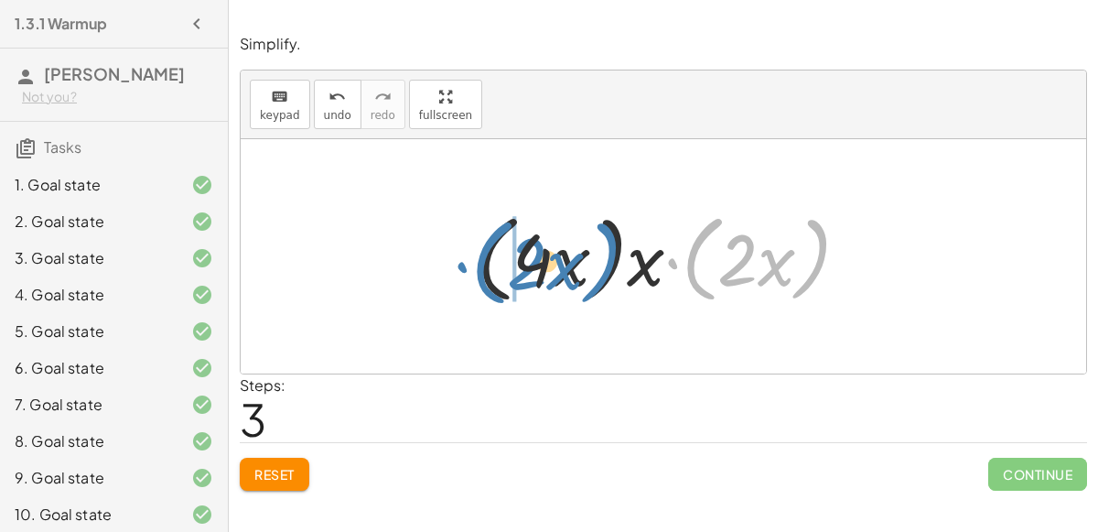
drag, startPoint x: 665, startPoint y: 261, endPoint x: 460, endPoint y: 262, distance: 205.0
click at [460, 262] on div "· ( · 2 · x ) · ( · 2 · x ) · ( · 2 · x ) · ( · 2 · x ) · 2 · x · ( · 2 · x ) ·…" at bounding box center [663, 257] width 429 height 114
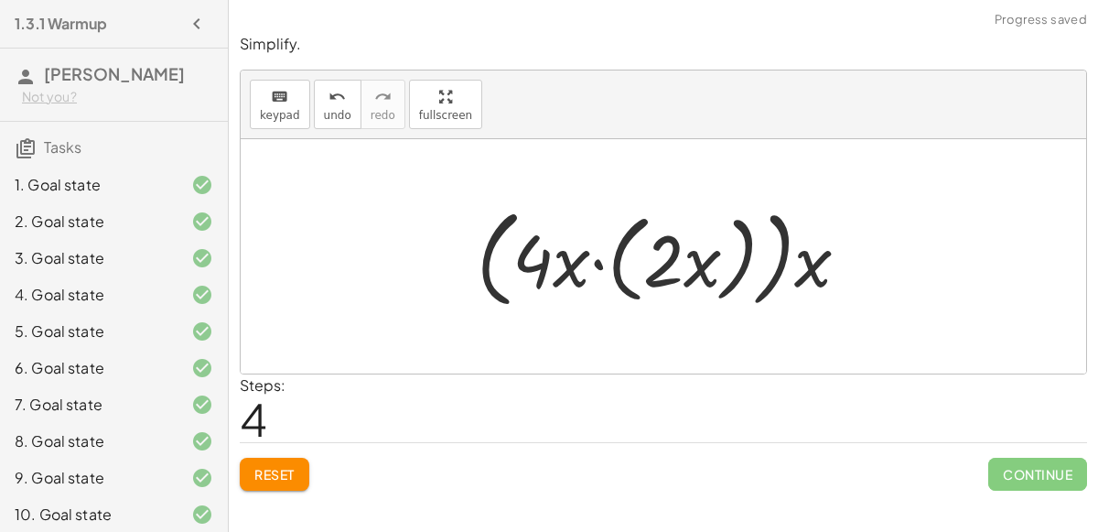
click at [594, 265] on div at bounding box center [671, 257] width 406 height 116
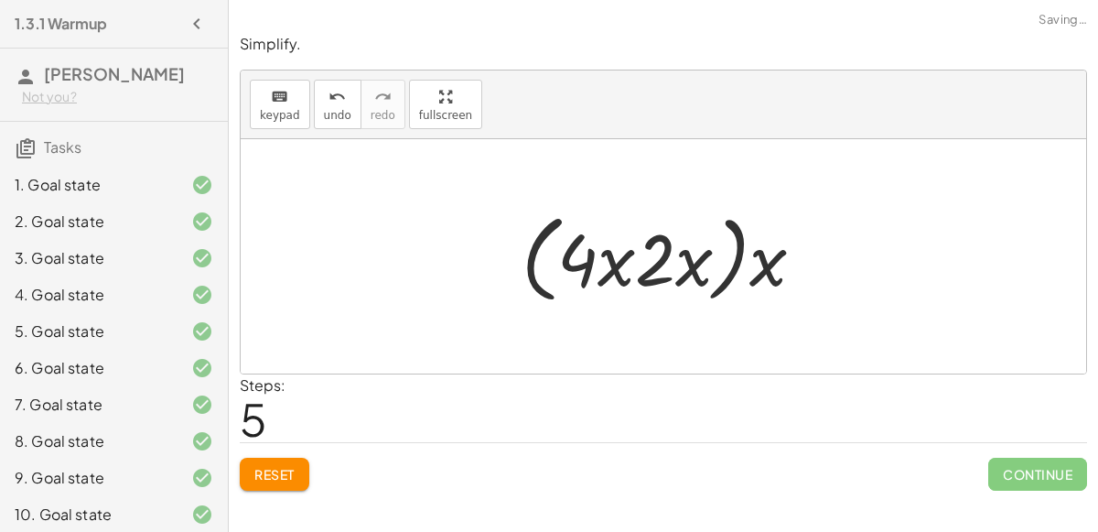
click at [666, 264] on div at bounding box center [671, 256] width 317 height 105
drag, startPoint x: 679, startPoint y: 271, endPoint x: 586, endPoint y: 272, distance: 93.4
click at [586, 272] on div at bounding box center [671, 256] width 317 height 105
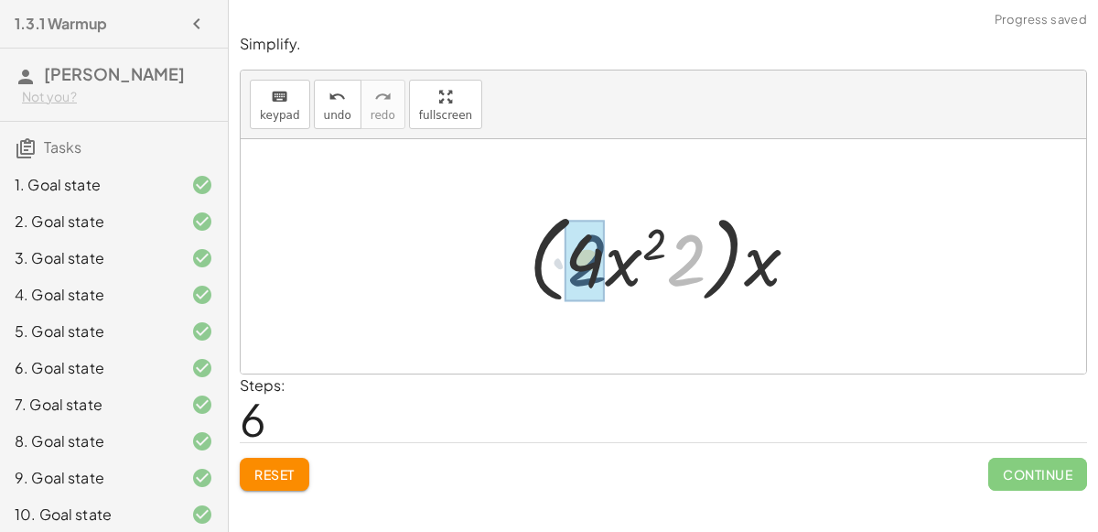
drag, startPoint x: 680, startPoint y: 268, endPoint x: 580, endPoint y: 268, distance: 99.8
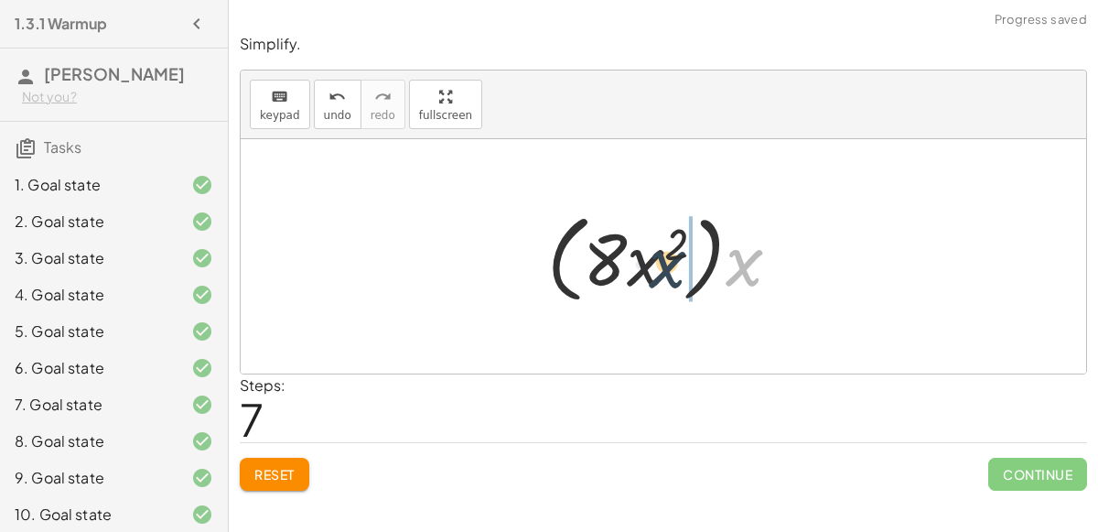
drag, startPoint x: 735, startPoint y: 265, endPoint x: 632, endPoint y: 273, distance: 103.7
click at [632, 273] on div at bounding box center [671, 256] width 266 height 105
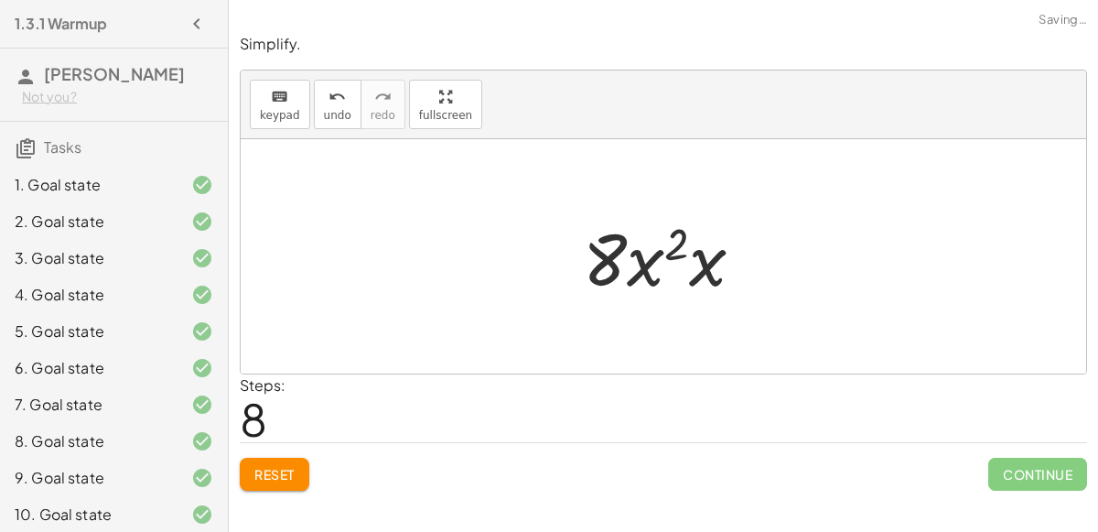
click at [684, 247] on div at bounding box center [671, 257] width 194 height 94
click at [653, 272] on div at bounding box center [671, 257] width 194 height 94
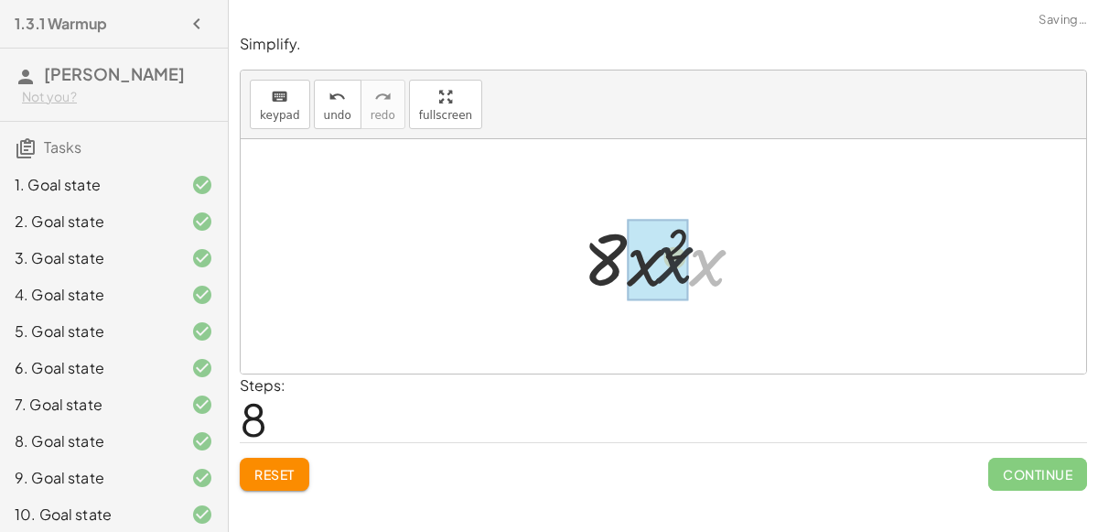
drag, startPoint x: 686, startPoint y: 277, endPoint x: 632, endPoint y: 275, distance: 54.0
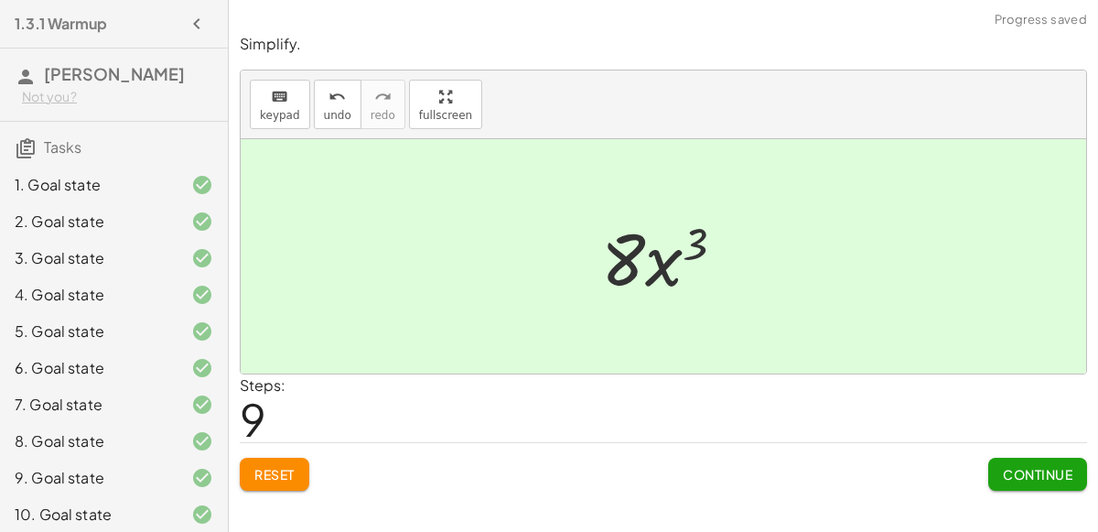
click at [1021, 477] on span "Continue" at bounding box center [1038, 474] width 70 height 16
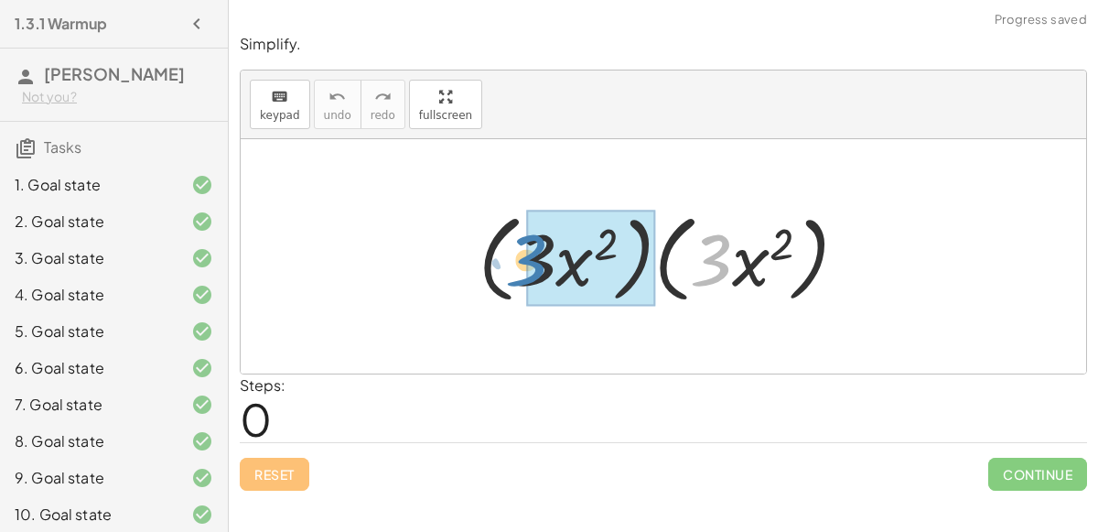
drag, startPoint x: 723, startPoint y: 266, endPoint x: 540, endPoint y: 265, distance: 183.1
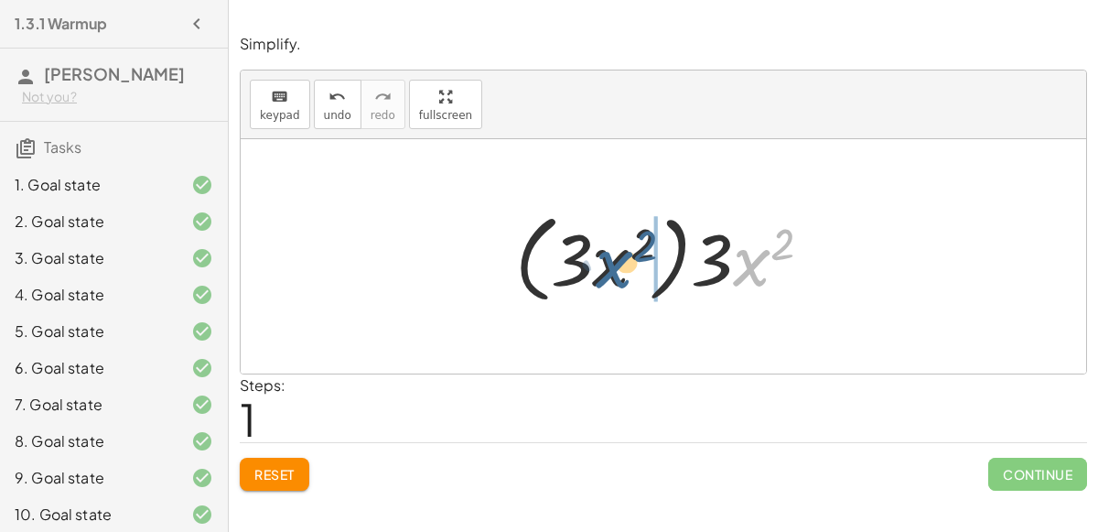
drag, startPoint x: 750, startPoint y: 268, endPoint x: 607, endPoint y: 270, distance: 142.8
click at [607, 270] on div at bounding box center [670, 256] width 329 height 105
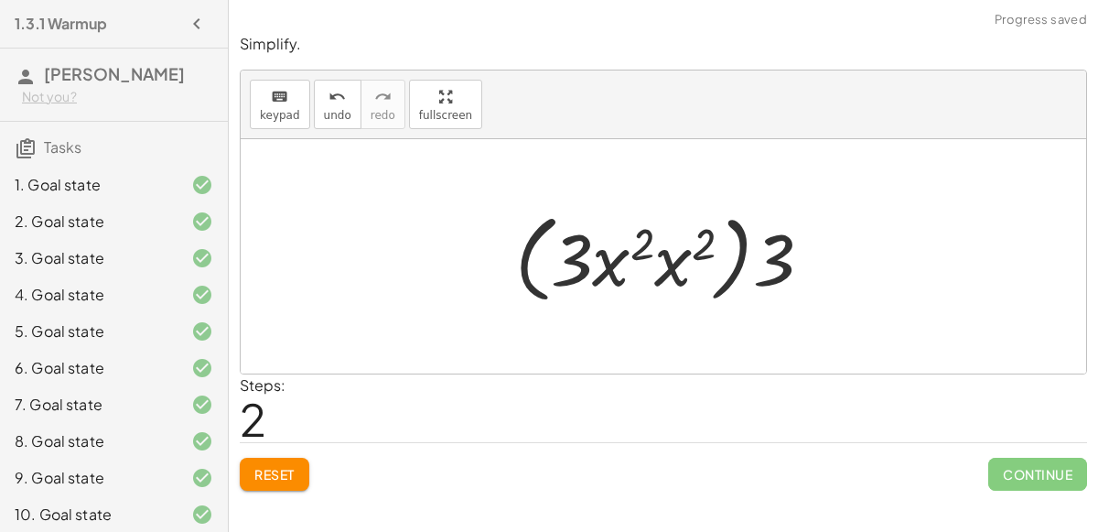
click at [664, 263] on div at bounding box center [670, 256] width 329 height 105
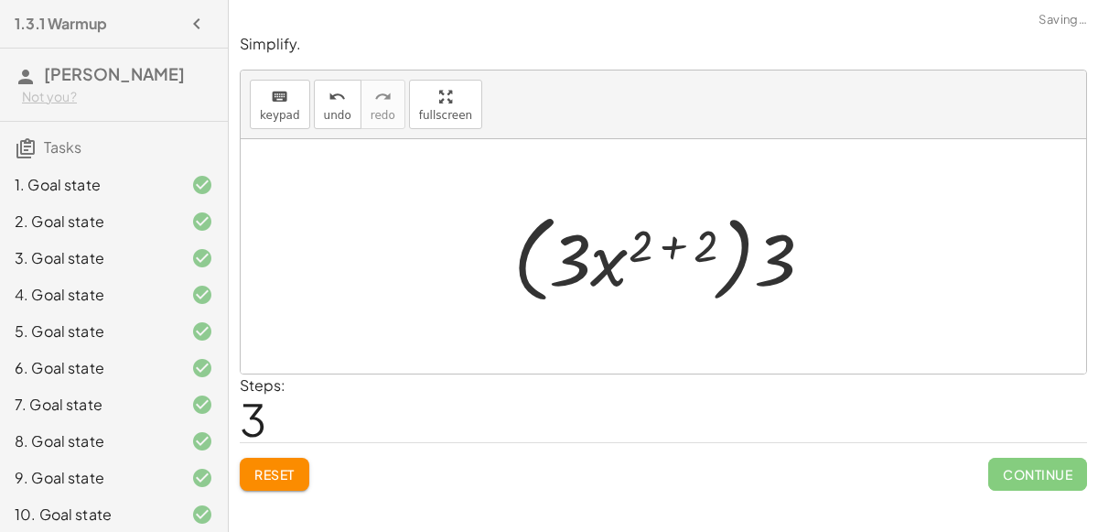
click at [668, 244] on div at bounding box center [670, 256] width 333 height 105
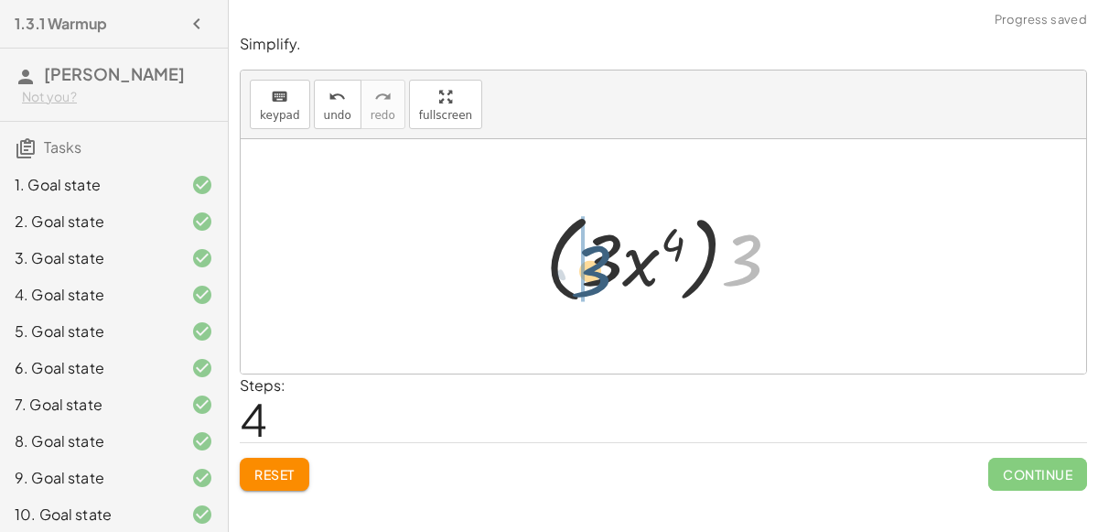
drag, startPoint x: 739, startPoint y: 260, endPoint x: 583, endPoint y: 270, distance: 155.9
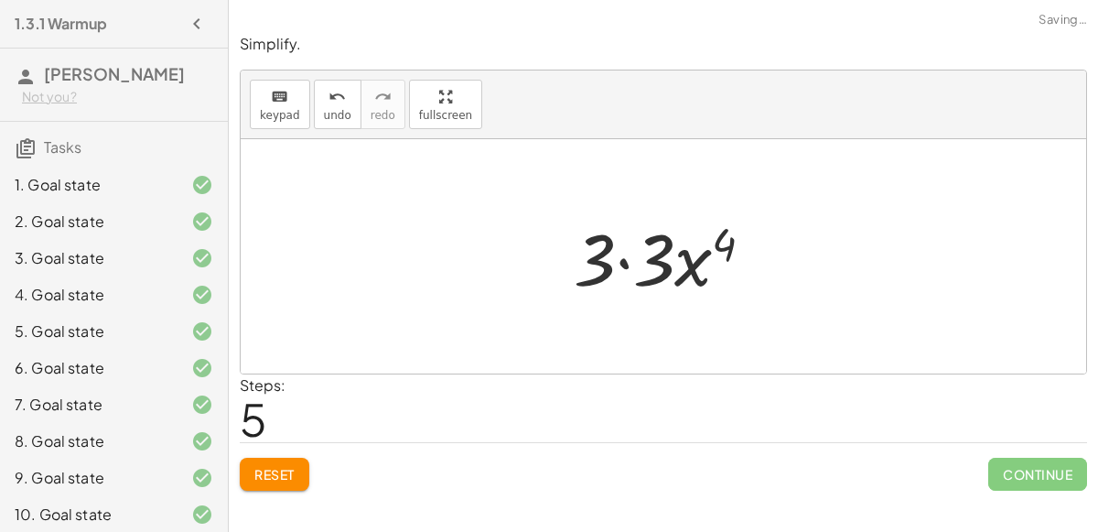
click at [629, 259] on div at bounding box center [671, 257] width 213 height 94
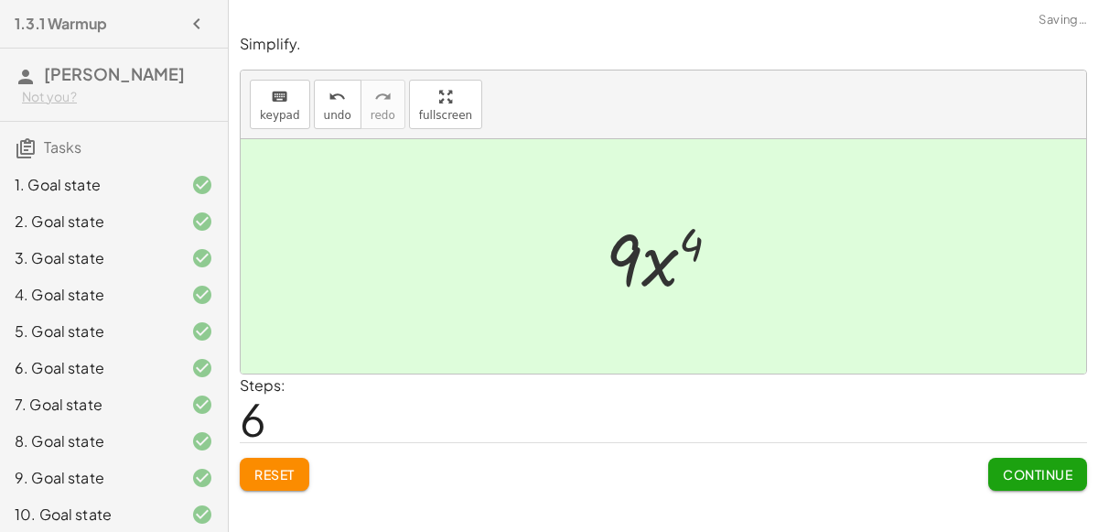
click at [1038, 477] on span "Continue" at bounding box center [1038, 474] width 70 height 16
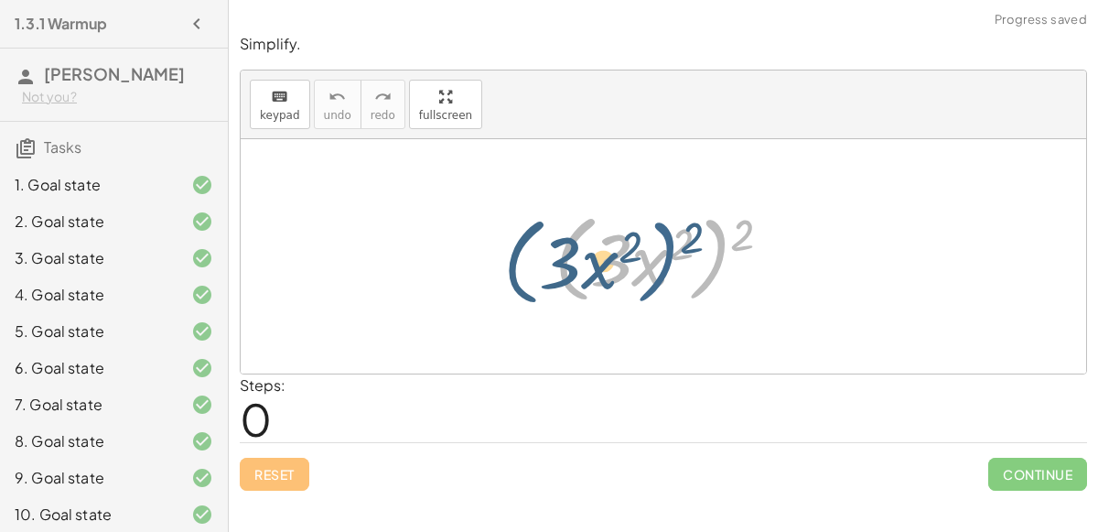
drag, startPoint x: 727, startPoint y: 254, endPoint x: 678, endPoint y: 256, distance: 48.6
click at [678, 256] on div at bounding box center [670, 256] width 251 height 105
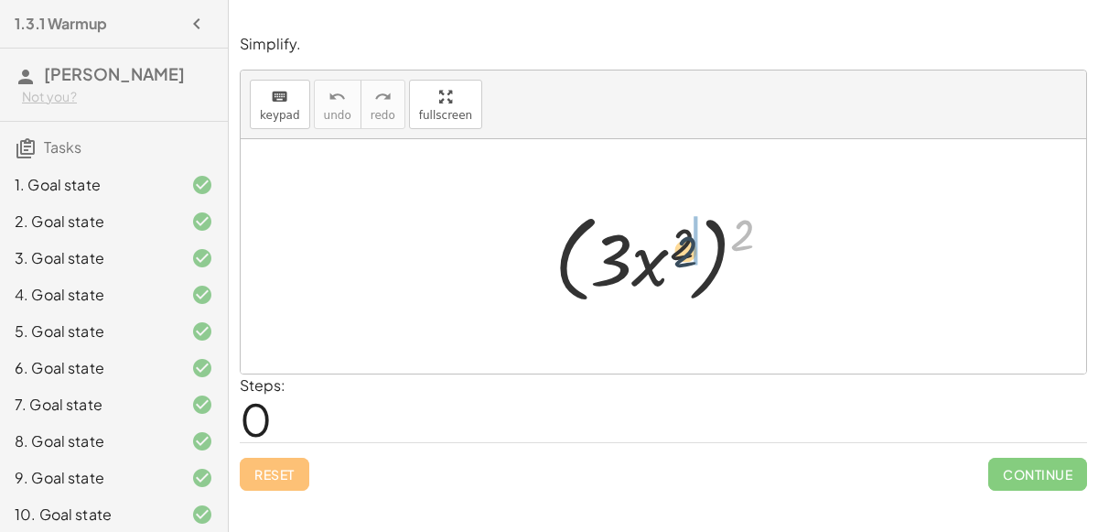
drag, startPoint x: 747, startPoint y: 232, endPoint x: 688, endPoint y: 248, distance: 60.6
click at [688, 248] on div at bounding box center [670, 256] width 251 height 105
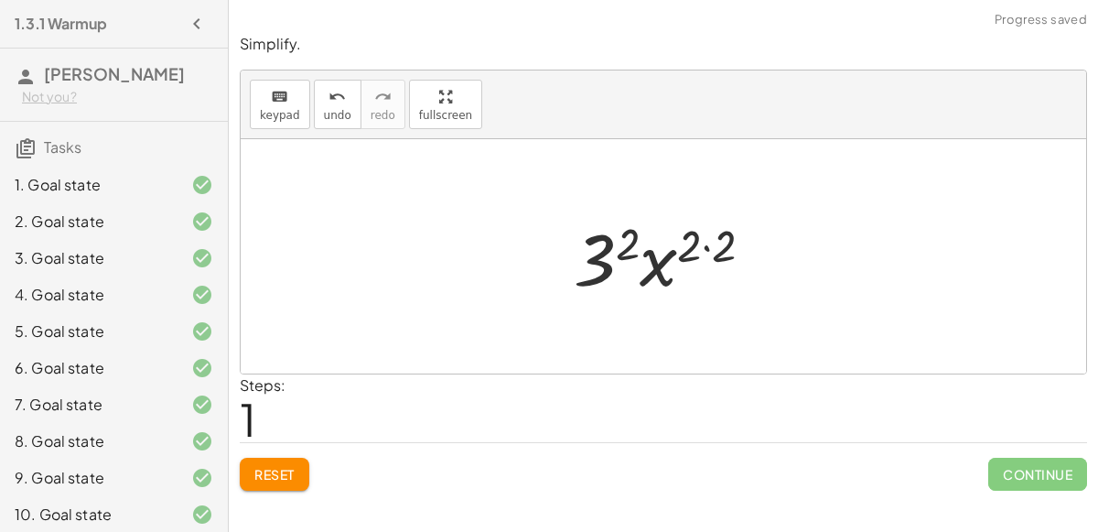
click at [702, 245] on div at bounding box center [671, 257] width 212 height 94
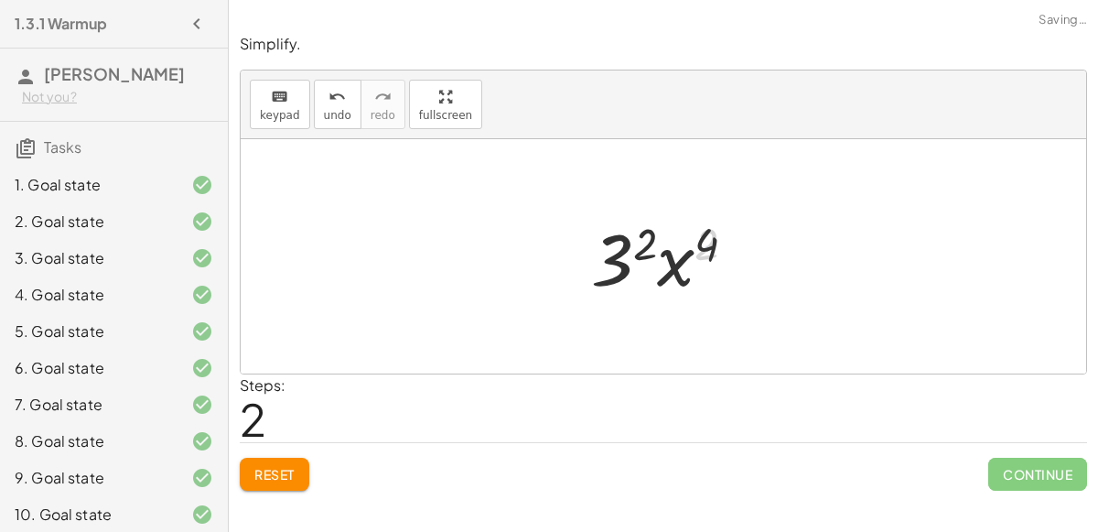
click at [673, 257] on div at bounding box center [671, 257] width 178 height 94
click at [327, 109] on span "undo" at bounding box center [337, 115] width 27 height 13
click at [284, 461] on button "Reset" at bounding box center [275, 474] width 70 height 33
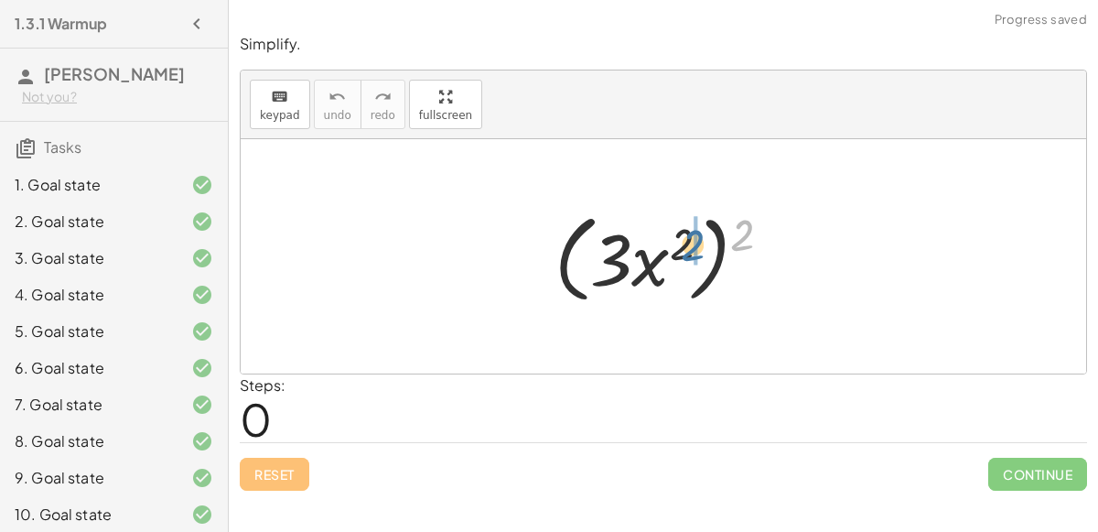
drag, startPoint x: 751, startPoint y: 211, endPoint x: 701, endPoint y: 221, distance: 50.3
click at [701, 221] on div at bounding box center [670, 256] width 251 height 105
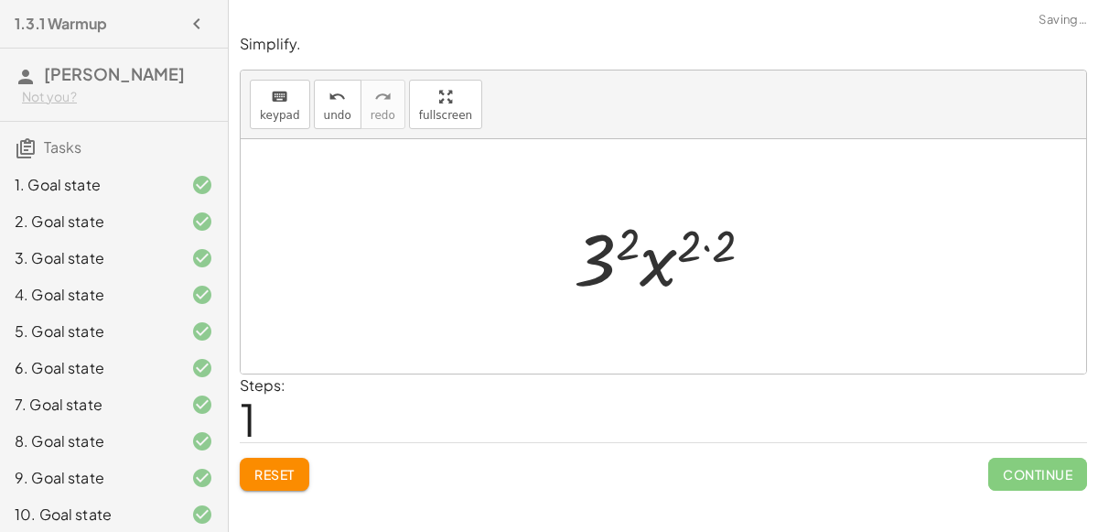
click at [705, 243] on div at bounding box center [671, 257] width 212 height 94
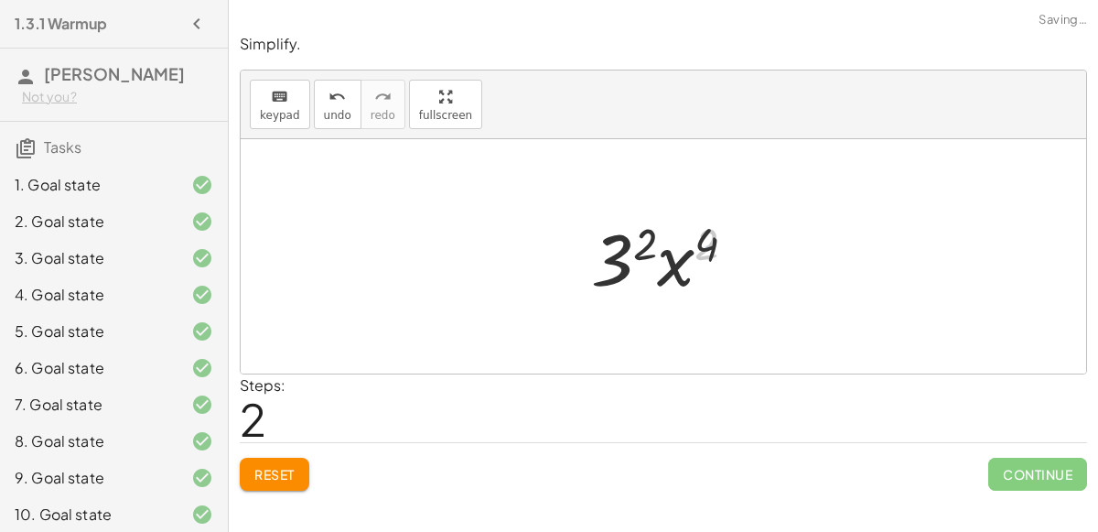
click at [620, 247] on div at bounding box center [671, 257] width 178 height 94
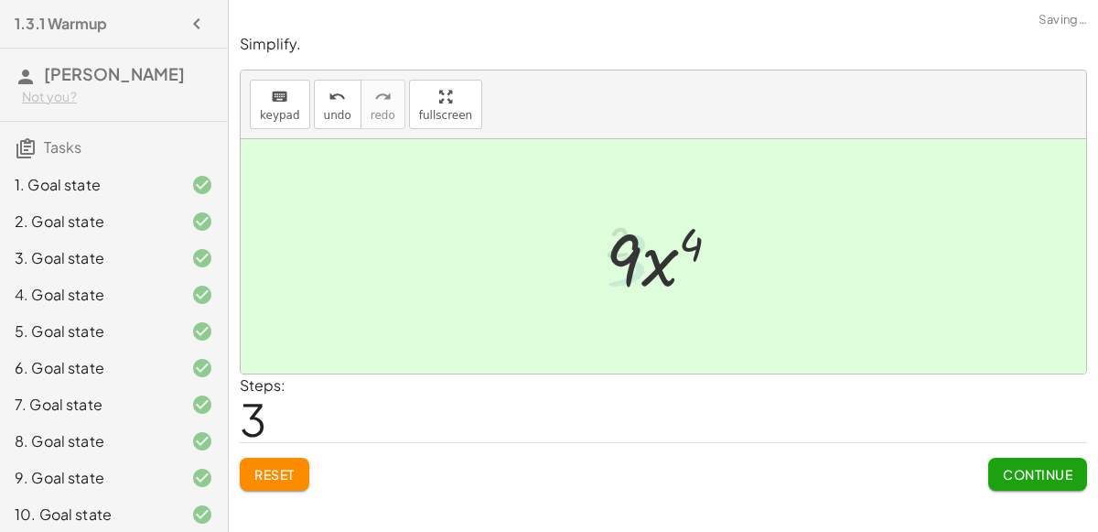
click at [677, 267] on div at bounding box center [671, 257] width 148 height 94
click at [1059, 468] on span "Continue" at bounding box center [1038, 474] width 70 height 16
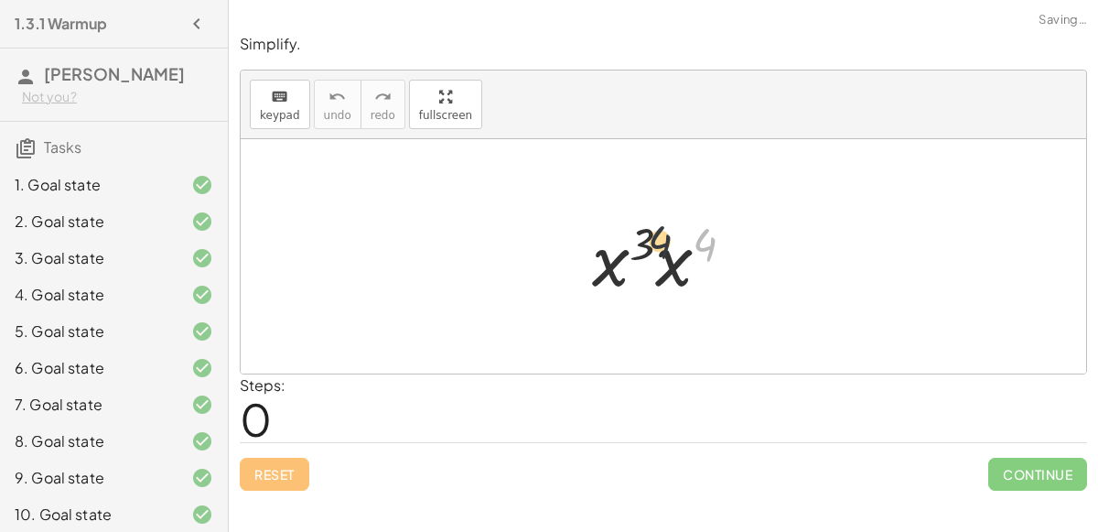
drag, startPoint x: 705, startPoint y: 245, endPoint x: 653, endPoint y: 242, distance: 52.3
click at [653, 242] on div at bounding box center [670, 257] width 175 height 94
click at [664, 270] on div at bounding box center [670, 257] width 175 height 94
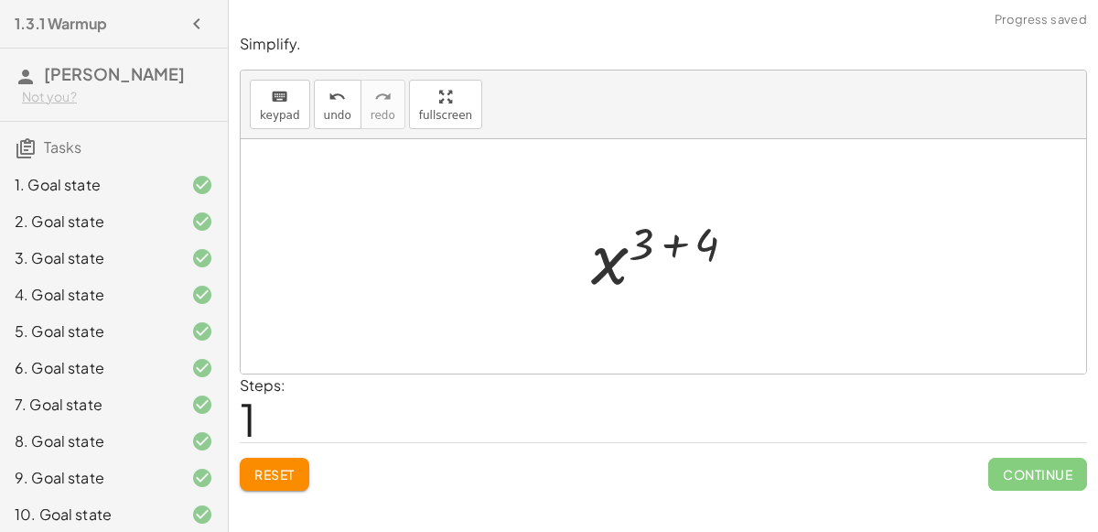
click at [667, 247] on div at bounding box center [671, 256] width 178 height 91
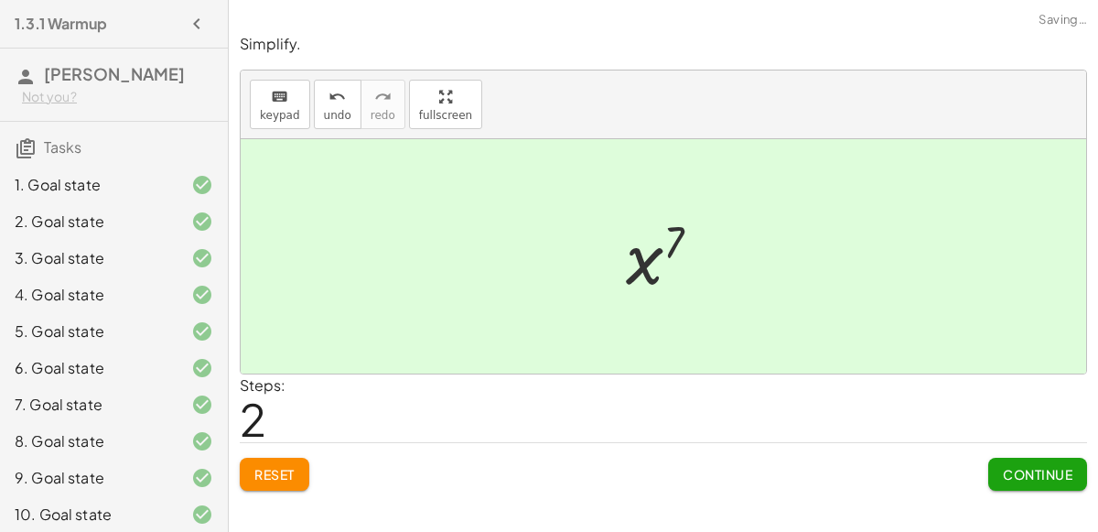
click at [1038, 468] on span "Continue" at bounding box center [1038, 474] width 70 height 16
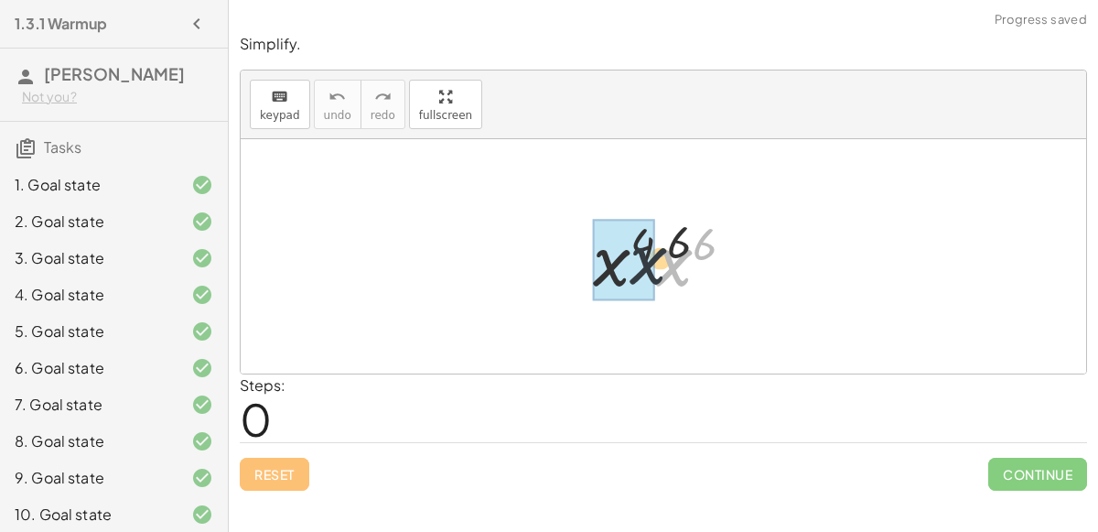
drag, startPoint x: 678, startPoint y: 270, endPoint x: 628, endPoint y: 266, distance: 50.5
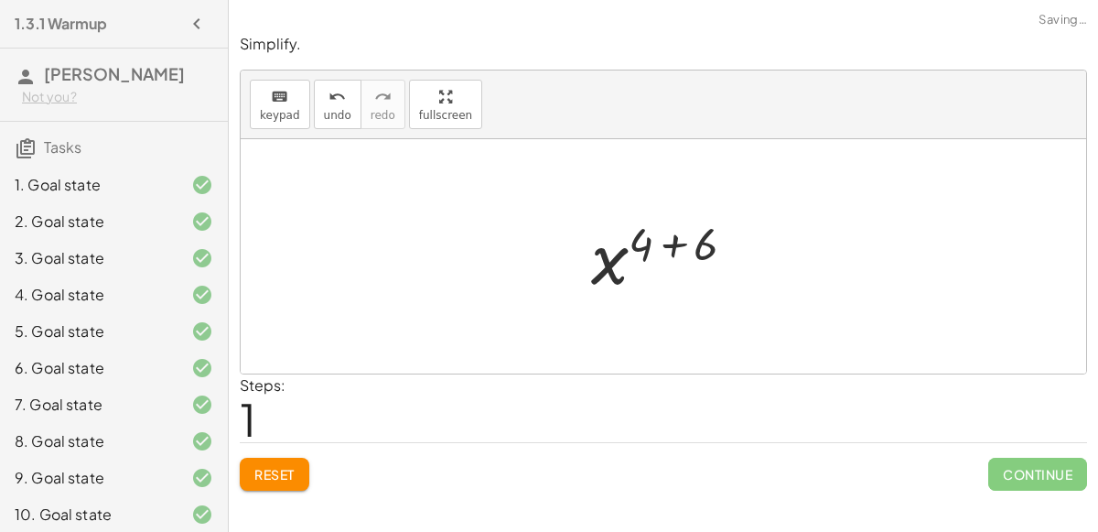
click at [679, 250] on div at bounding box center [671, 256] width 178 height 91
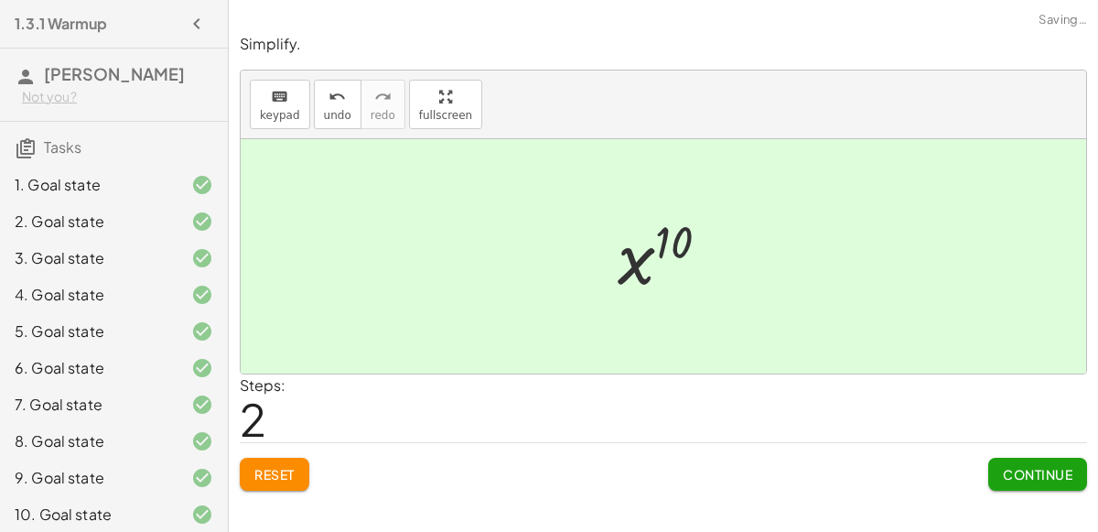
click at [1047, 459] on button "Continue" at bounding box center [1037, 474] width 99 height 33
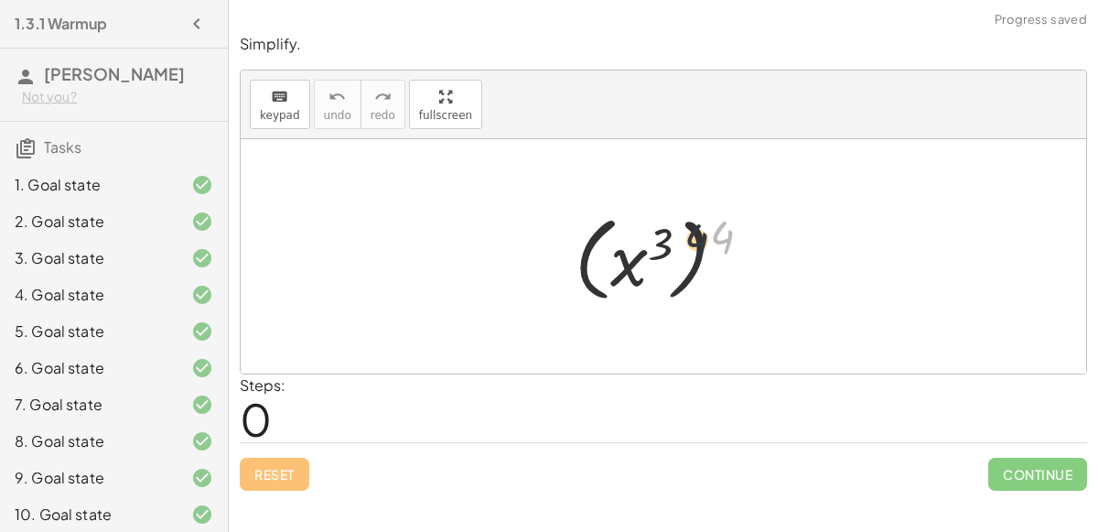
drag, startPoint x: 718, startPoint y: 232, endPoint x: 671, endPoint y: 238, distance: 48.0
click at [671, 238] on div at bounding box center [671, 257] width 210 height 102
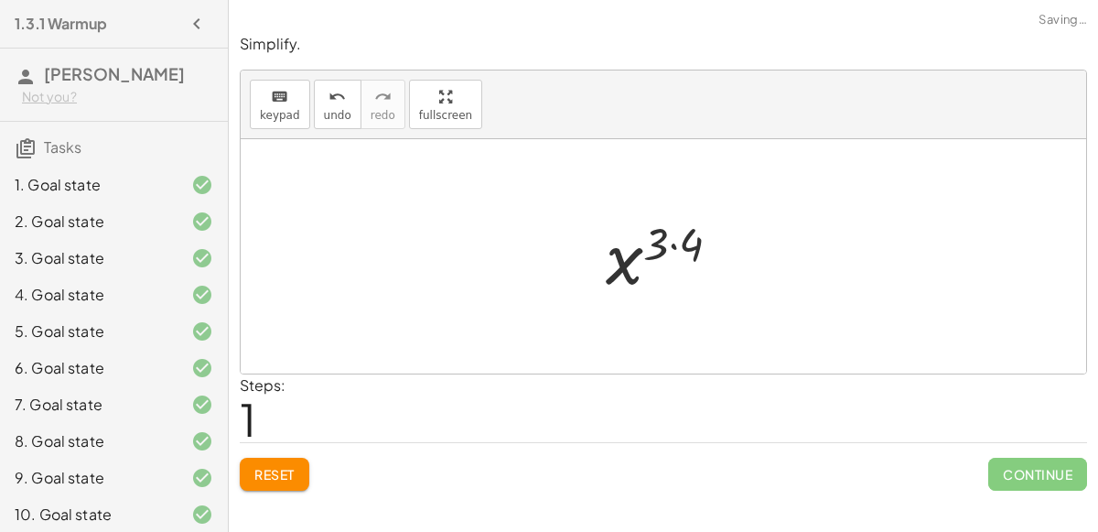
click at [672, 245] on div at bounding box center [670, 256] width 147 height 91
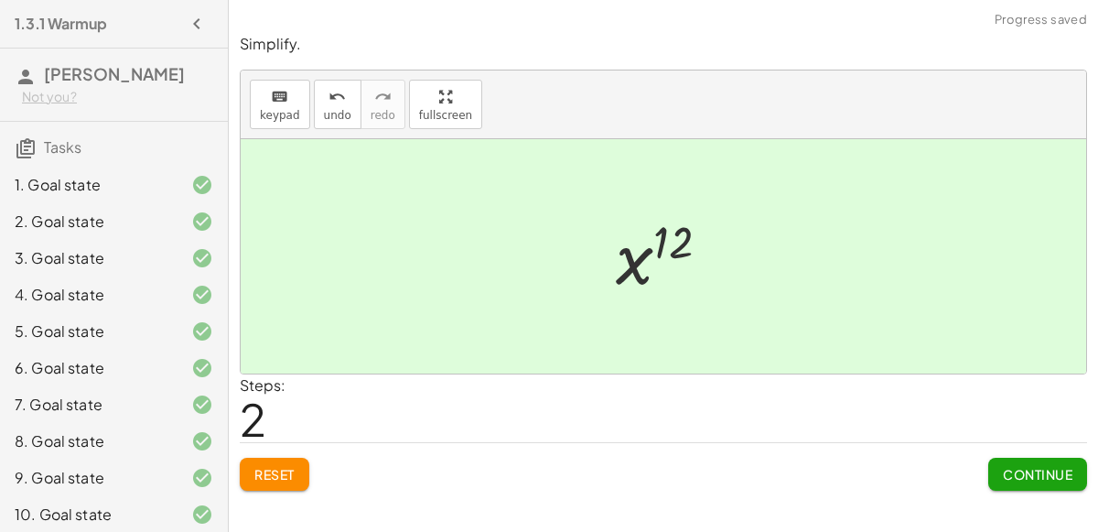
click at [1040, 483] on button "Continue" at bounding box center [1037, 474] width 99 height 33
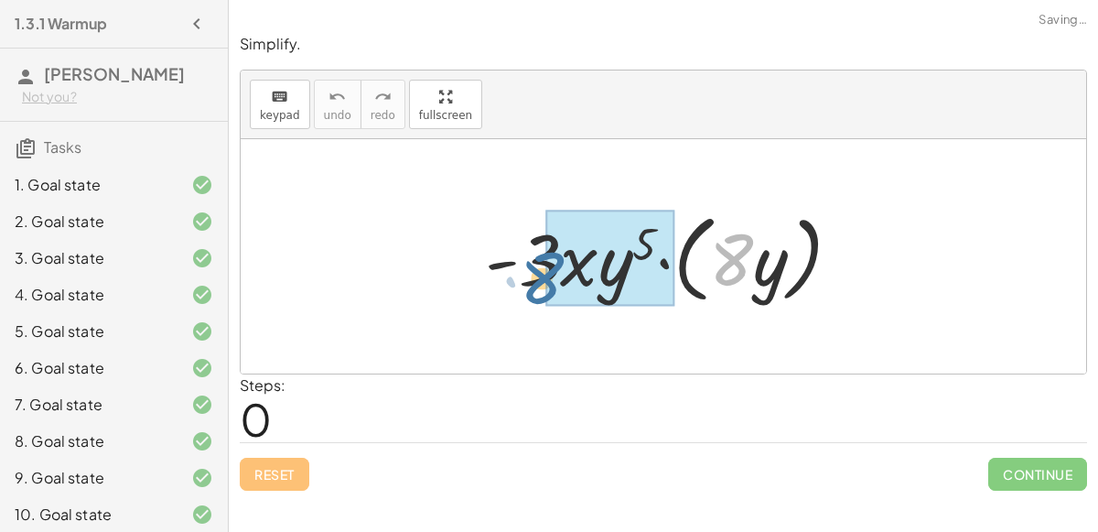
drag, startPoint x: 727, startPoint y: 268, endPoint x: 538, endPoint y: 286, distance: 189.3
click at [538, 286] on div at bounding box center [671, 256] width 390 height 105
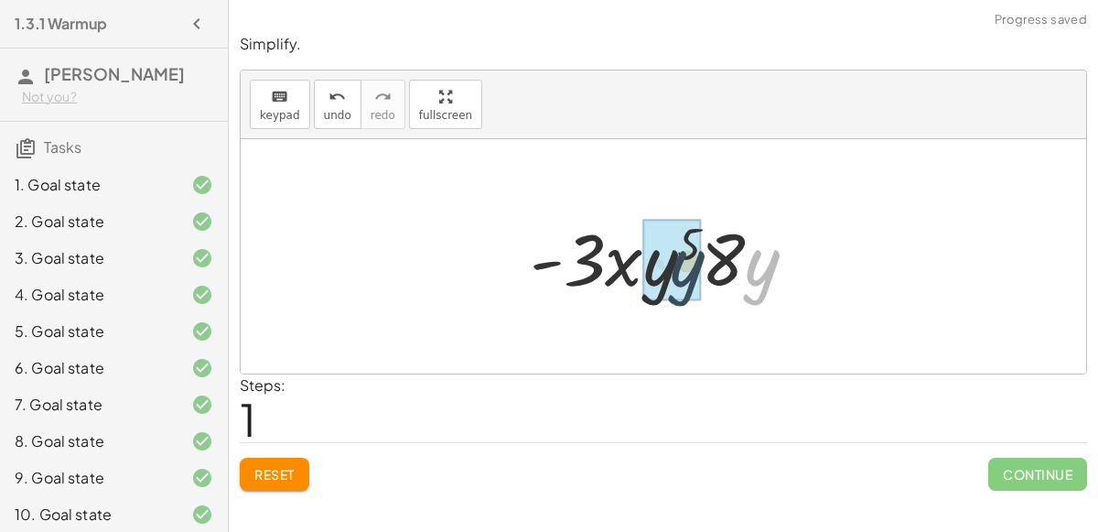
drag, startPoint x: 779, startPoint y: 274, endPoint x: 676, endPoint y: 269, distance: 102.6
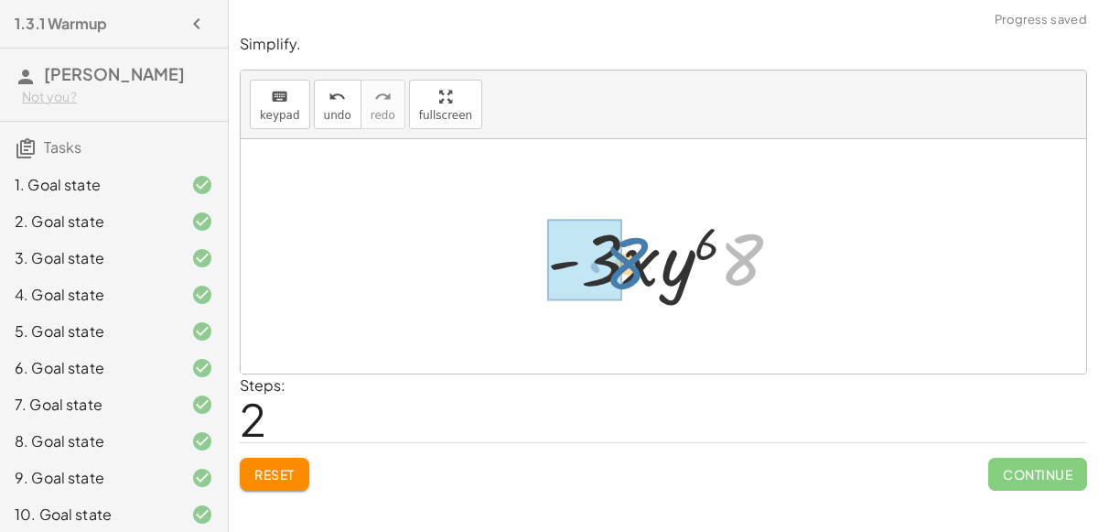
drag, startPoint x: 747, startPoint y: 257, endPoint x: 624, endPoint y: 260, distance: 122.7
click at [624, 260] on div at bounding box center [671, 257] width 266 height 94
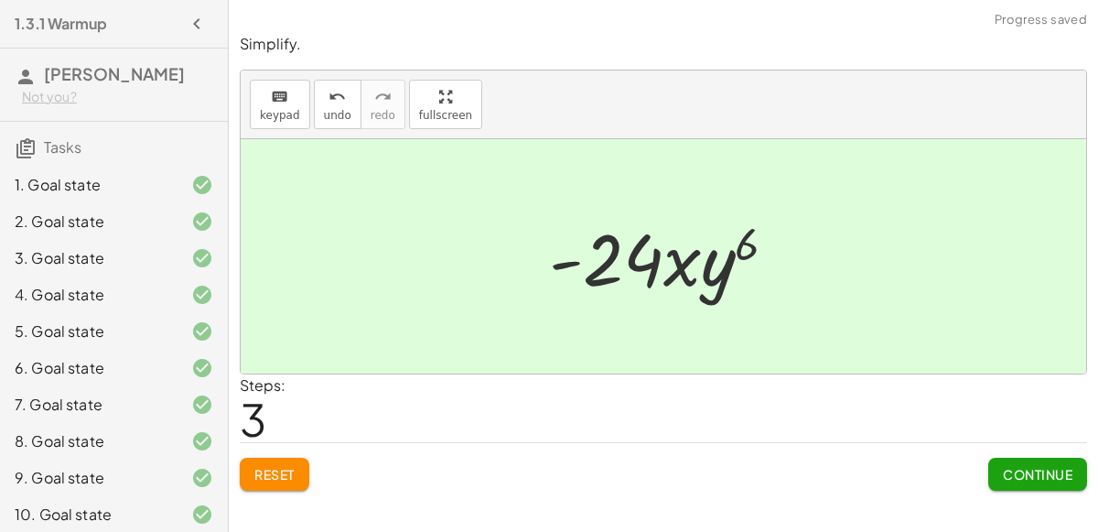
click at [1029, 473] on span "Continue" at bounding box center [1038, 474] width 70 height 16
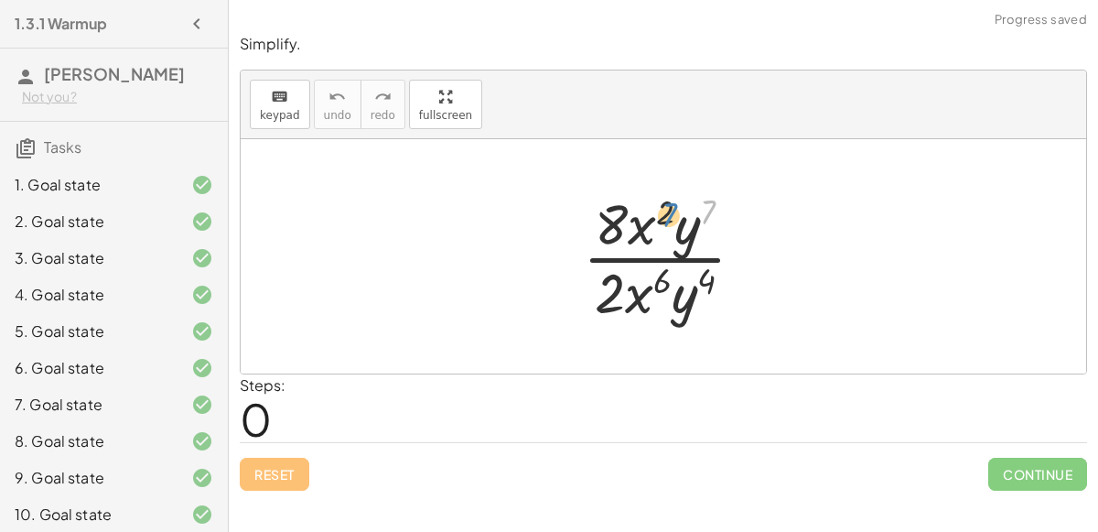
drag, startPoint x: 697, startPoint y: 188, endPoint x: 684, endPoint y: 201, distance: 18.8
click at [684, 201] on div at bounding box center [671, 256] width 195 height 141
drag, startPoint x: 686, startPoint y: 295, endPoint x: 683, endPoint y: 246, distance: 48.6
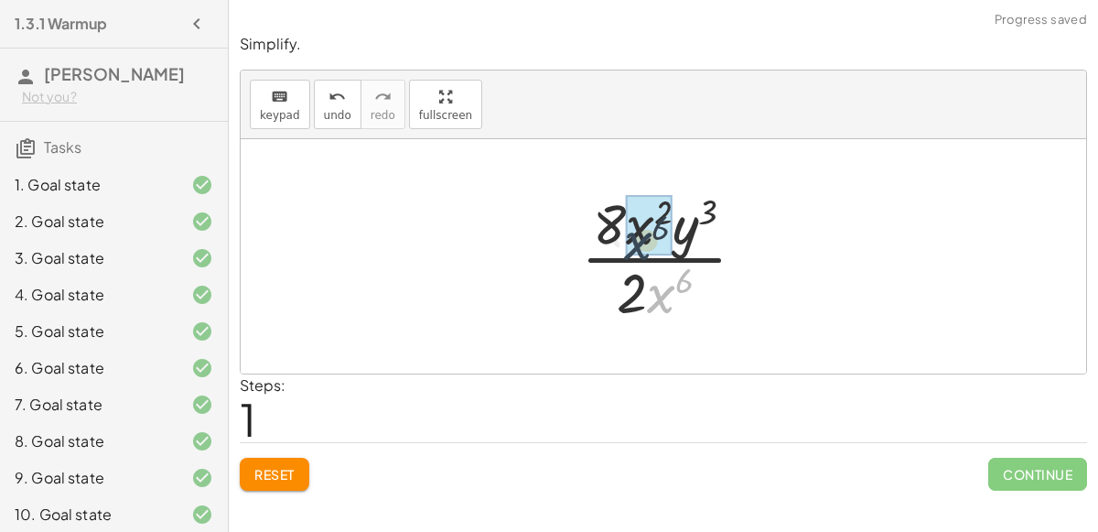
drag, startPoint x: 666, startPoint y: 291, endPoint x: 641, endPoint y: 231, distance: 65.6
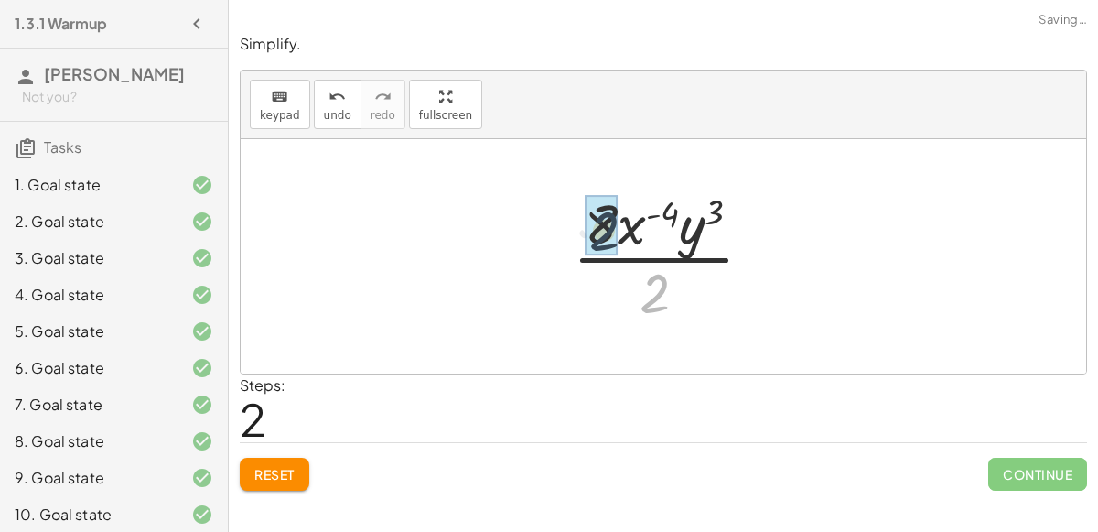
drag, startPoint x: 658, startPoint y: 297, endPoint x: 604, endPoint y: 225, distance: 90.2
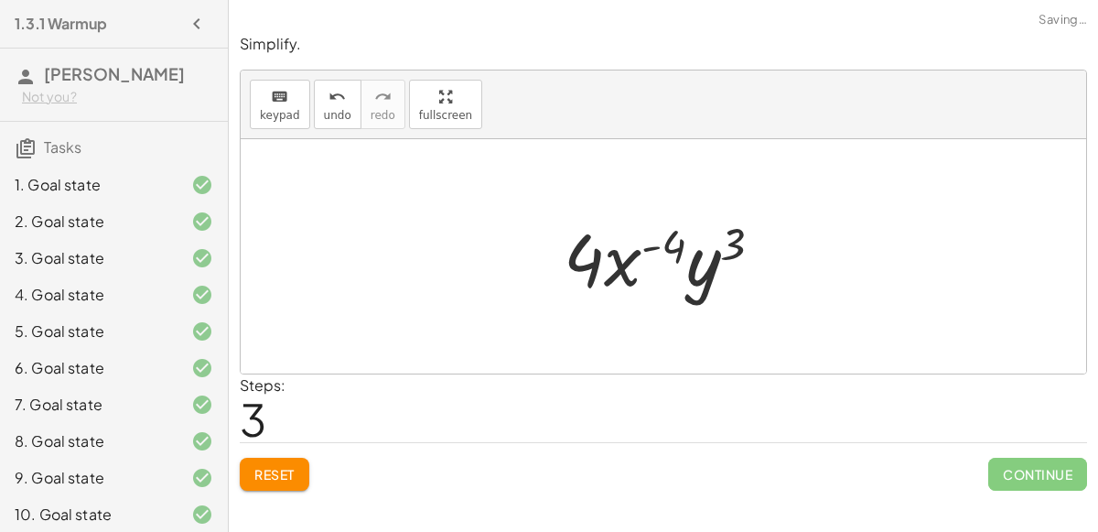
click at [708, 261] on div at bounding box center [671, 257] width 232 height 94
click at [656, 240] on div at bounding box center [671, 257] width 232 height 94
drag, startPoint x: 683, startPoint y: 265, endPoint x: 783, endPoint y: 259, distance: 100.8
click at [783, 259] on div at bounding box center [671, 257] width 232 height 94
drag, startPoint x: 712, startPoint y: 281, endPoint x: 619, endPoint y: 281, distance: 93.4
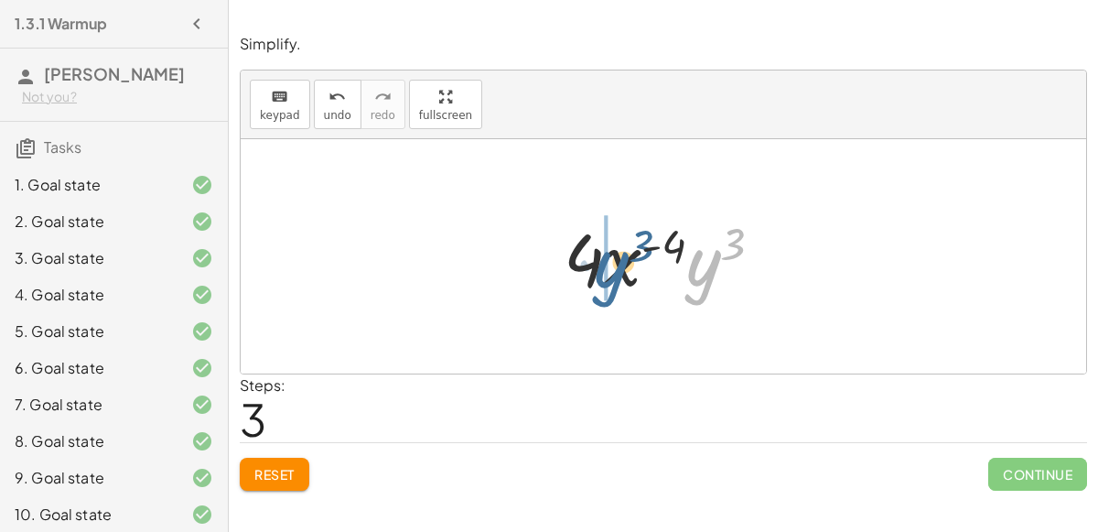
click at [619, 281] on div at bounding box center [671, 257] width 232 height 94
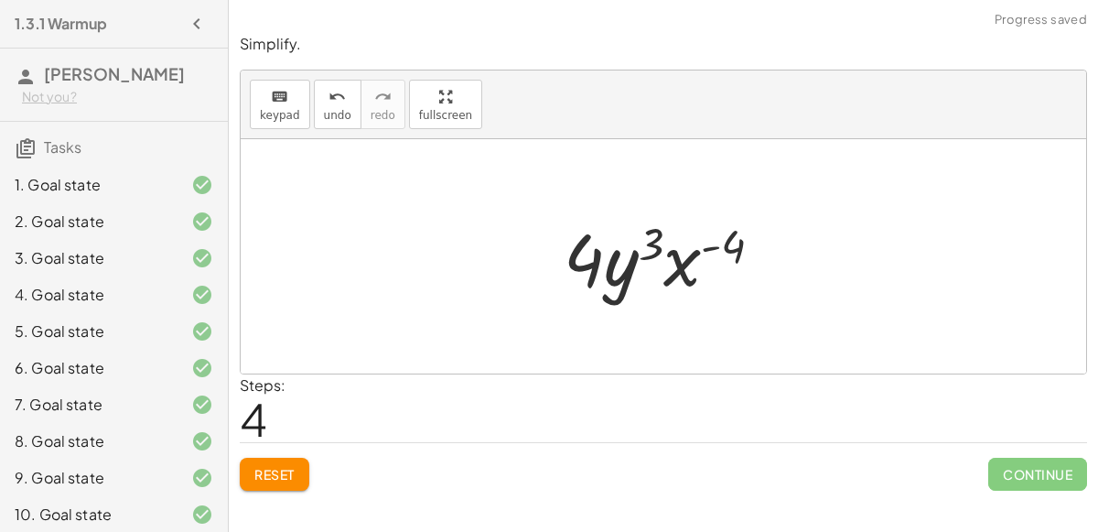
click at [254, 478] on button "Reset" at bounding box center [275, 474] width 70 height 33
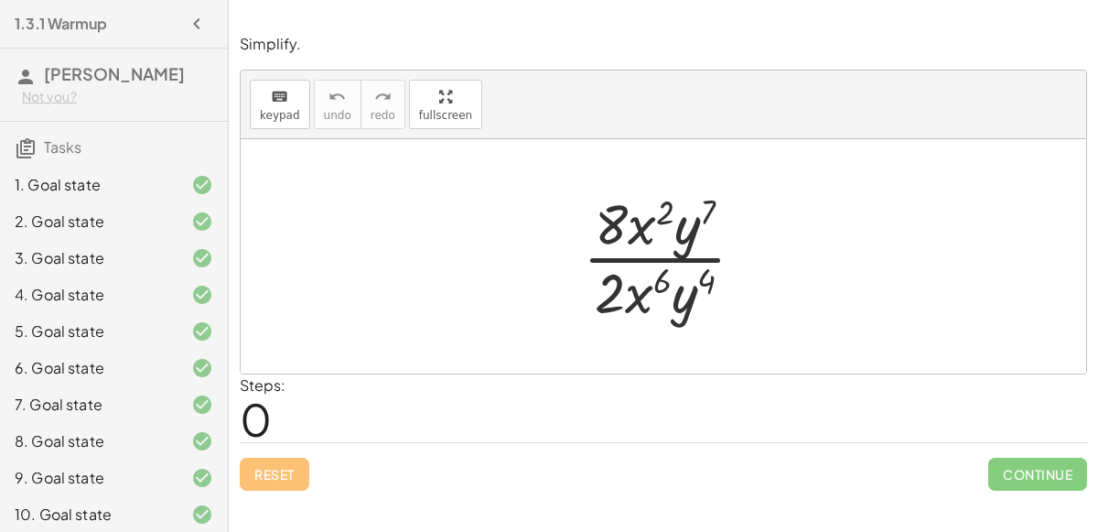
scroll to position [431, 0]
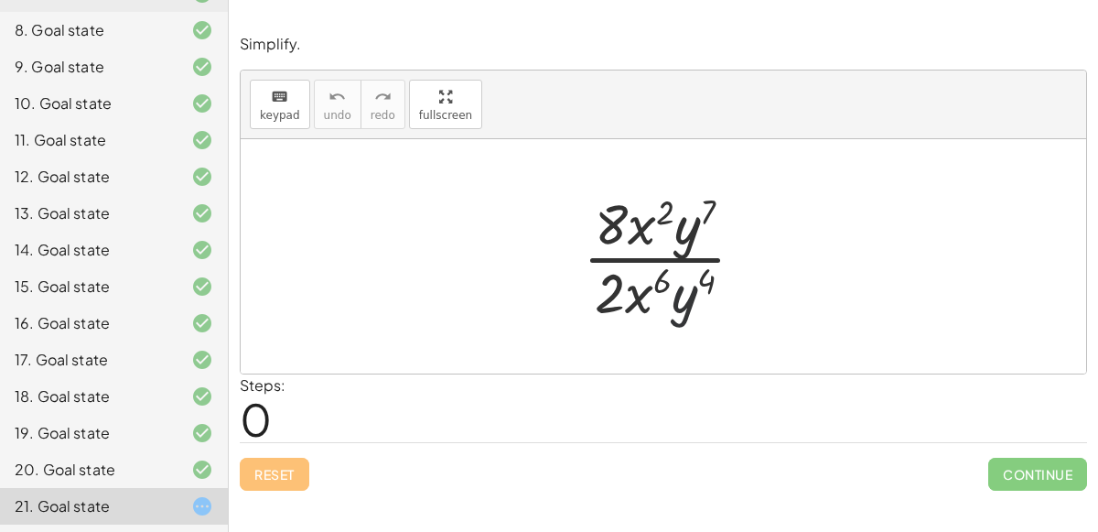
click at [688, 300] on div at bounding box center [671, 256] width 195 height 141
drag, startPoint x: 596, startPoint y: 296, endPoint x: 598, endPoint y: 232, distance: 64.1
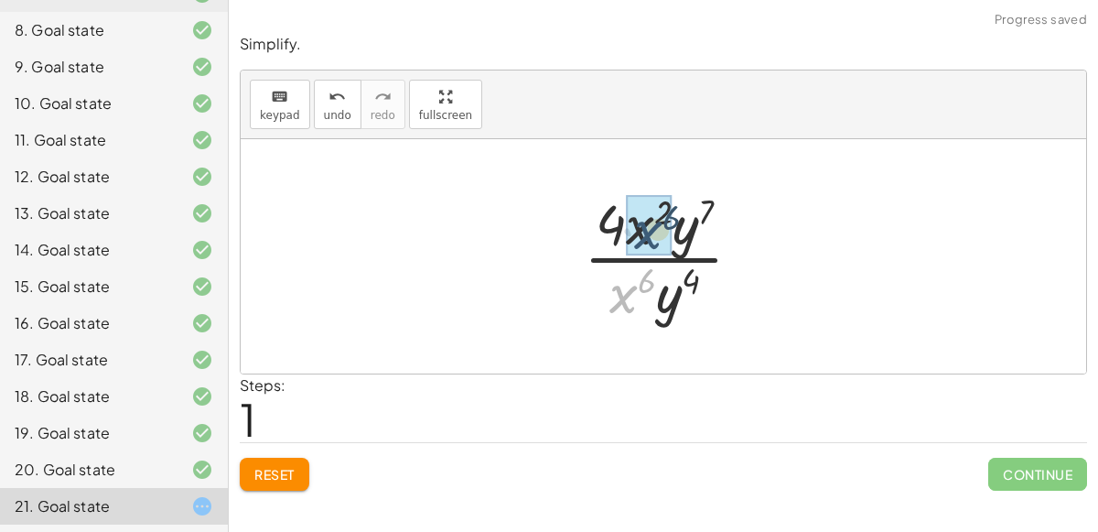
drag, startPoint x: 617, startPoint y: 307, endPoint x: 643, endPoint y: 243, distance: 69.0
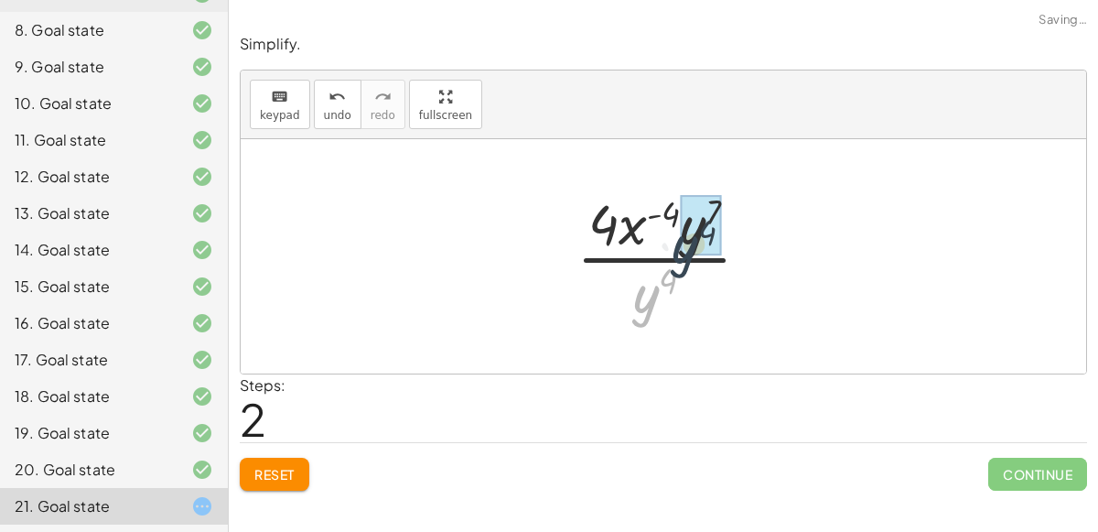
drag, startPoint x: 643, startPoint y: 298, endPoint x: 686, endPoint y: 243, distance: 70.5
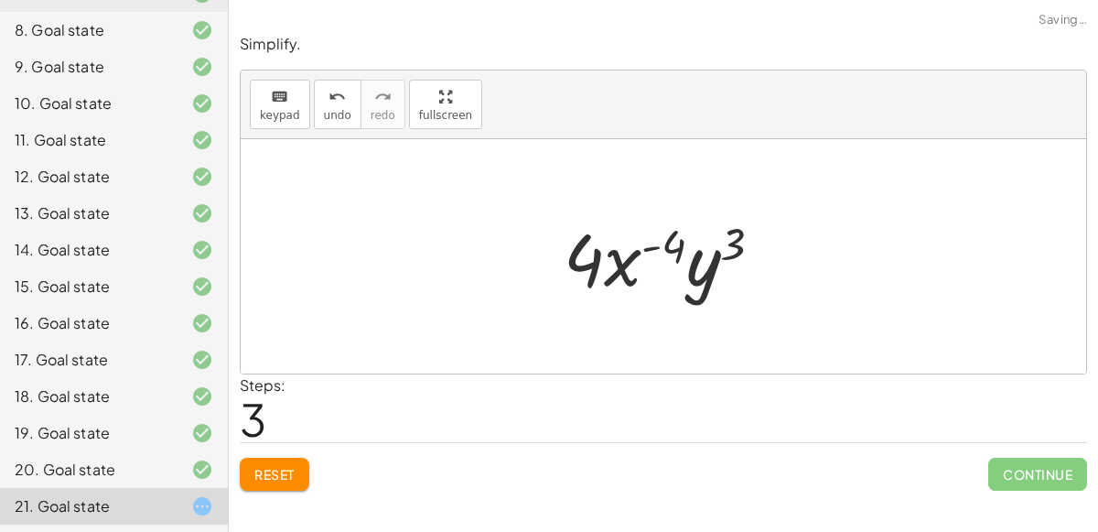
click at [733, 246] on div at bounding box center [671, 257] width 232 height 94
click at [663, 237] on div at bounding box center [671, 257] width 232 height 94
click at [613, 273] on div at bounding box center [671, 257] width 232 height 94
click at [278, 466] on span "Reset" at bounding box center [274, 474] width 40 height 16
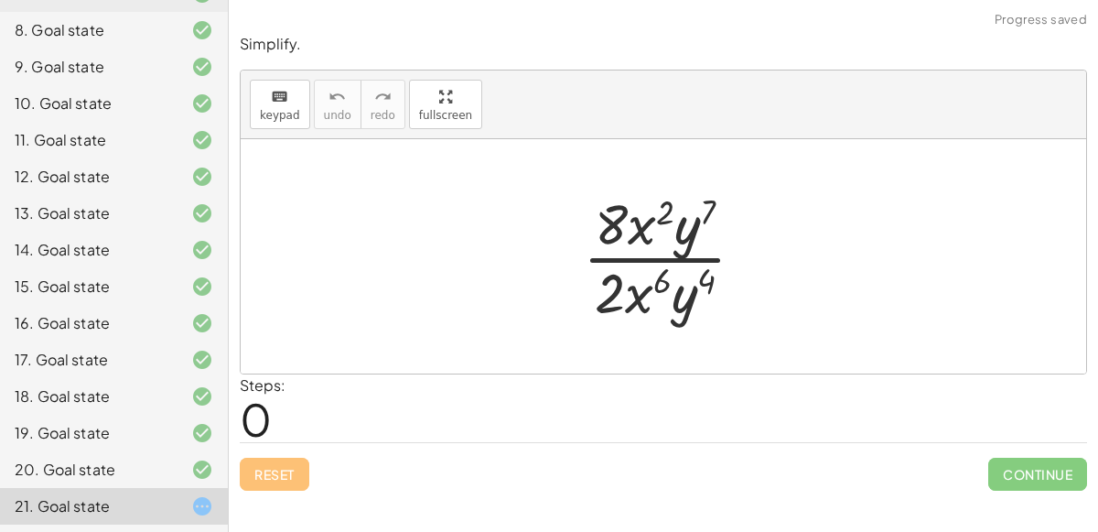
click at [629, 258] on div at bounding box center [671, 256] width 195 height 141
drag, startPoint x: 664, startPoint y: 287, endPoint x: 668, endPoint y: 215, distance: 72.4
click at [668, 215] on div at bounding box center [671, 256] width 195 height 141
drag, startPoint x: 609, startPoint y: 212, endPoint x: 607, endPoint y: 279, distance: 66.8
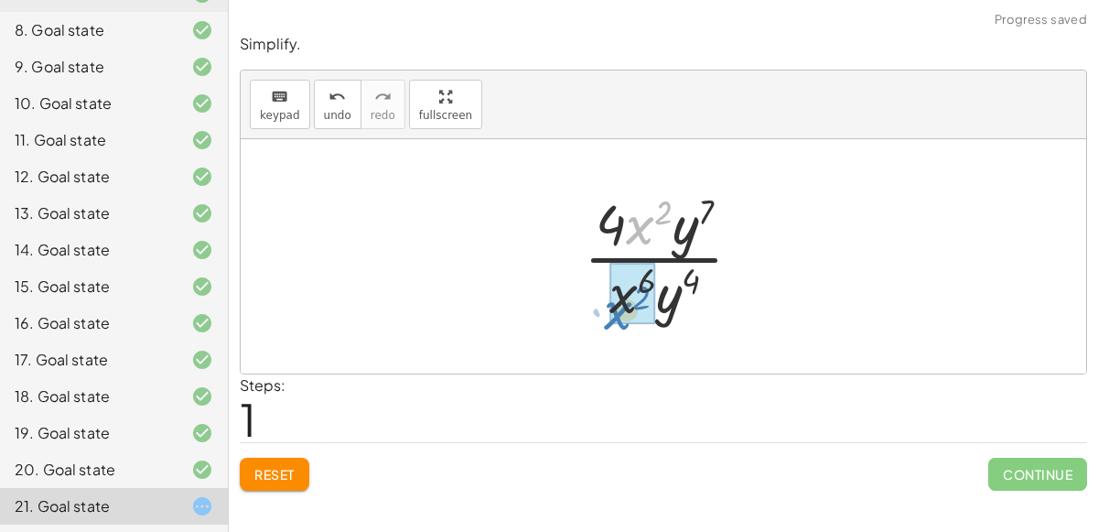
drag, startPoint x: 643, startPoint y: 219, endPoint x: 621, endPoint y: 301, distance: 85.3
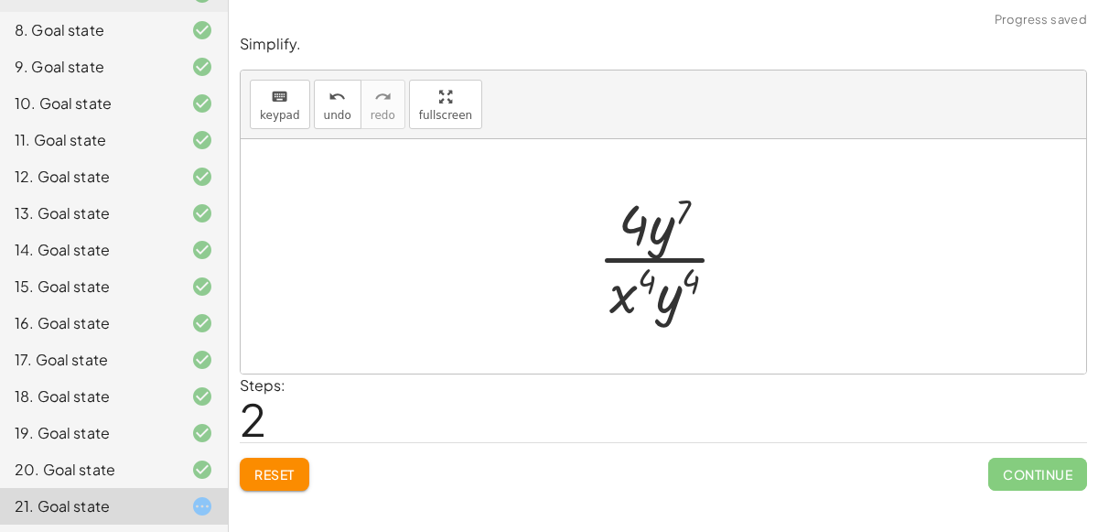
click at [660, 247] on div at bounding box center [671, 256] width 165 height 141
drag, startPoint x: 672, startPoint y: 297, endPoint x: 665, endPoint y: 243, distance: 55.3
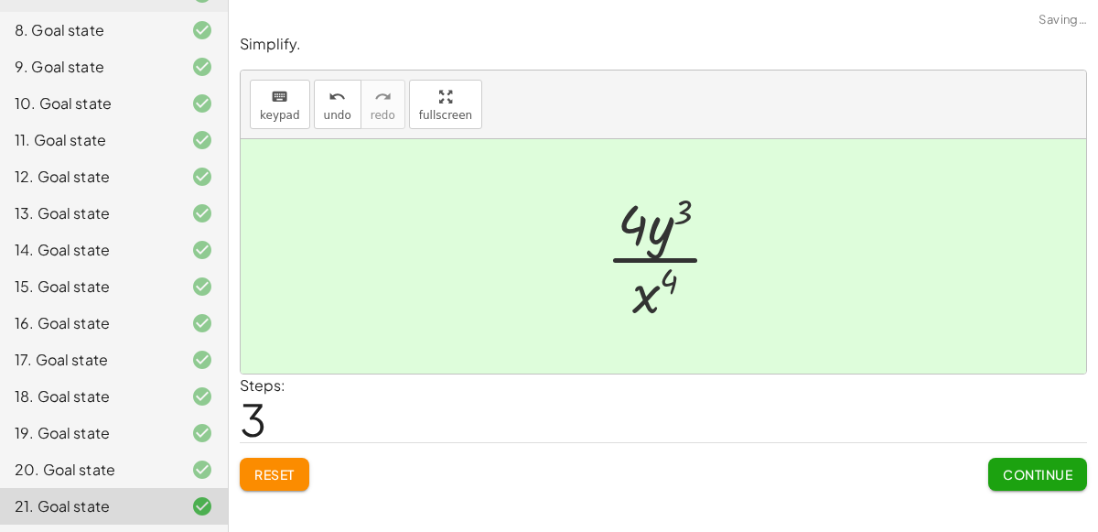
click at [1031, 462] on button "Continue" at bounding box center [1037, 474] width 99 height 33
